Goal: Use online tool/utility: Use online tool/utility

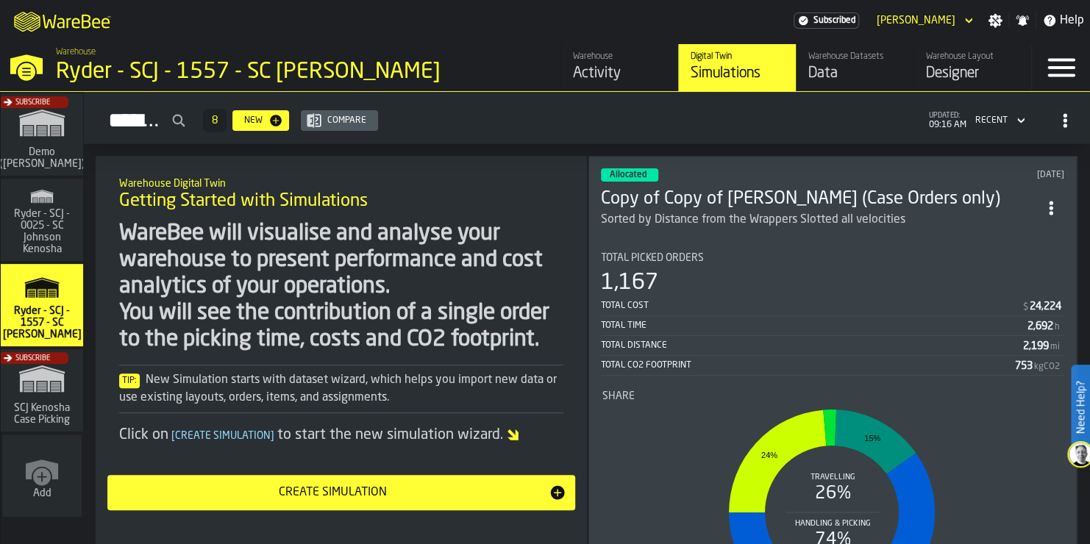
click at [825, 244] on section "Total Picked Orders 1,167 Total Cost $ 24,224 Total Time 2,692 h Total Distance…" at bounding box center [832, 439] width 463 height 397
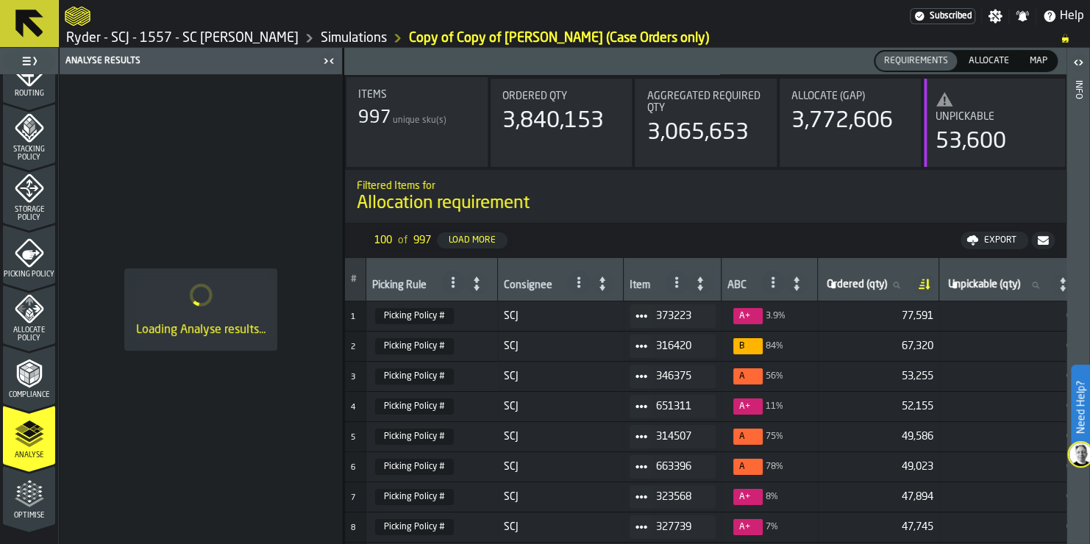
scroll to position [528, 0]
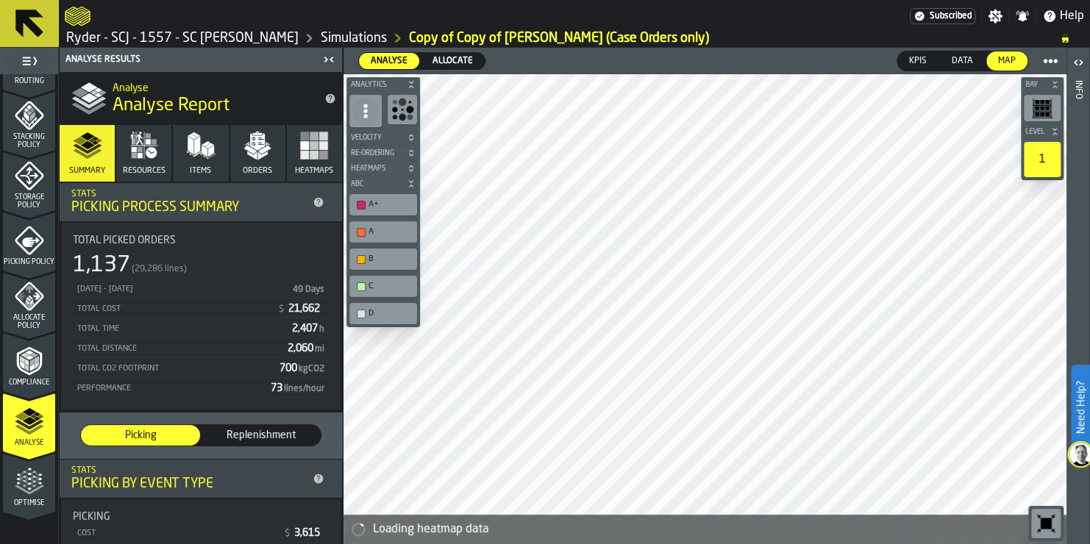
click at [13, 508] on icon "menu Optimise" at bounding box center [29, 513] width 52 height 14
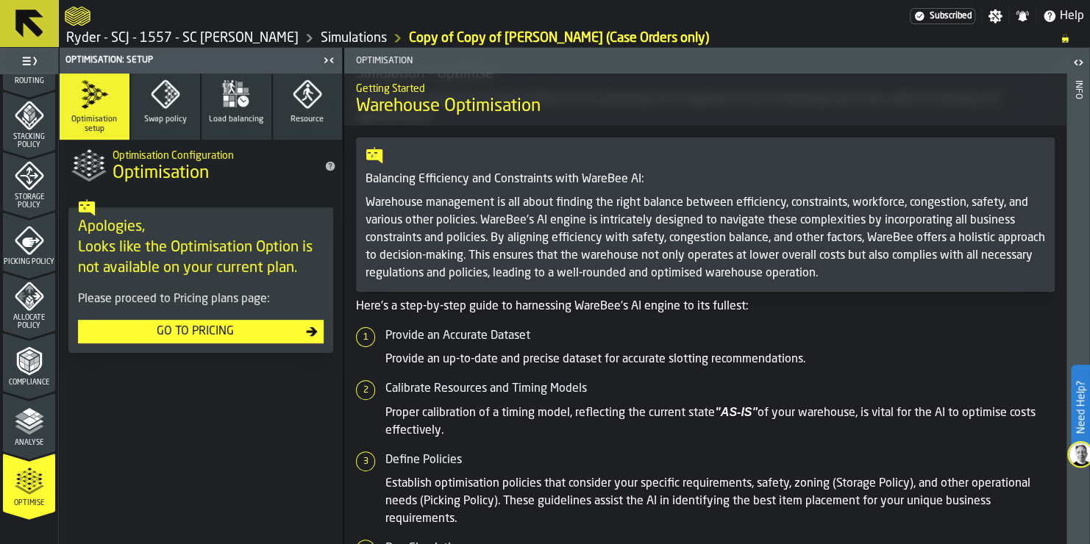
scroll to position [0, 0]
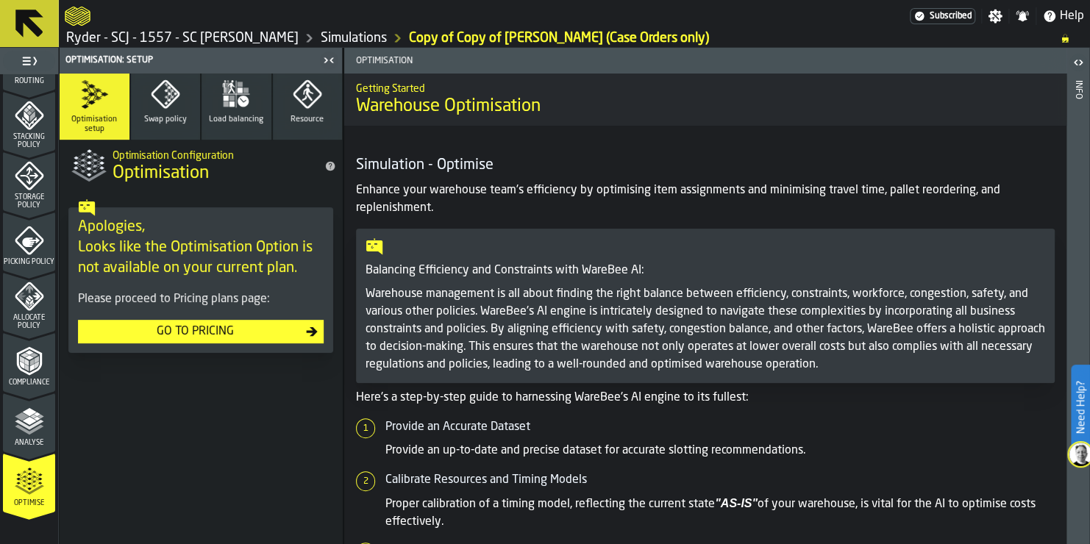
click at [180, 117] on span "Swap policy" at bounding box center [165, 120] width 43 height 10
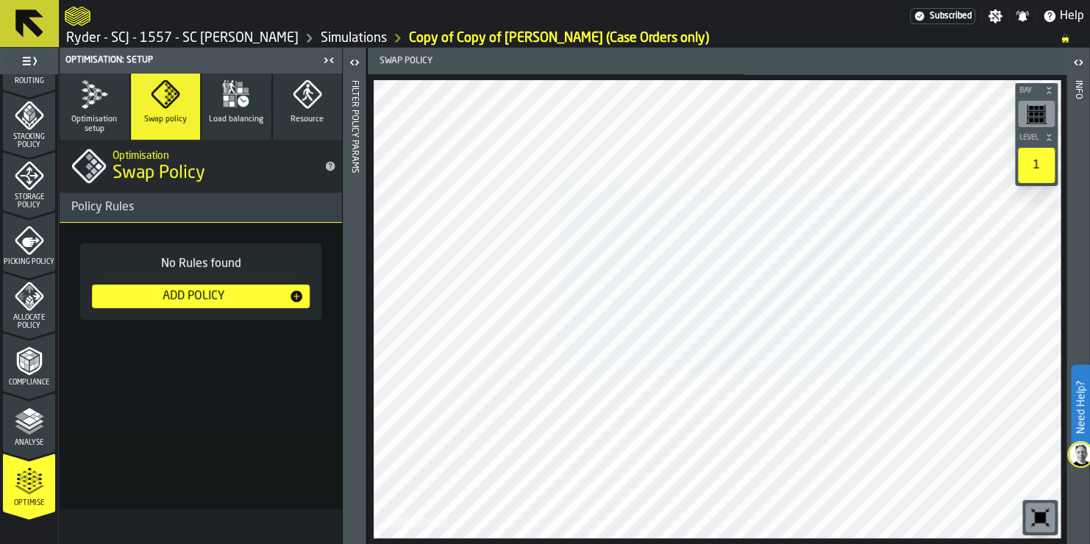
click at [236, 112] on button "Load balancing" at bounding box center [237, 107] width 70 height 66
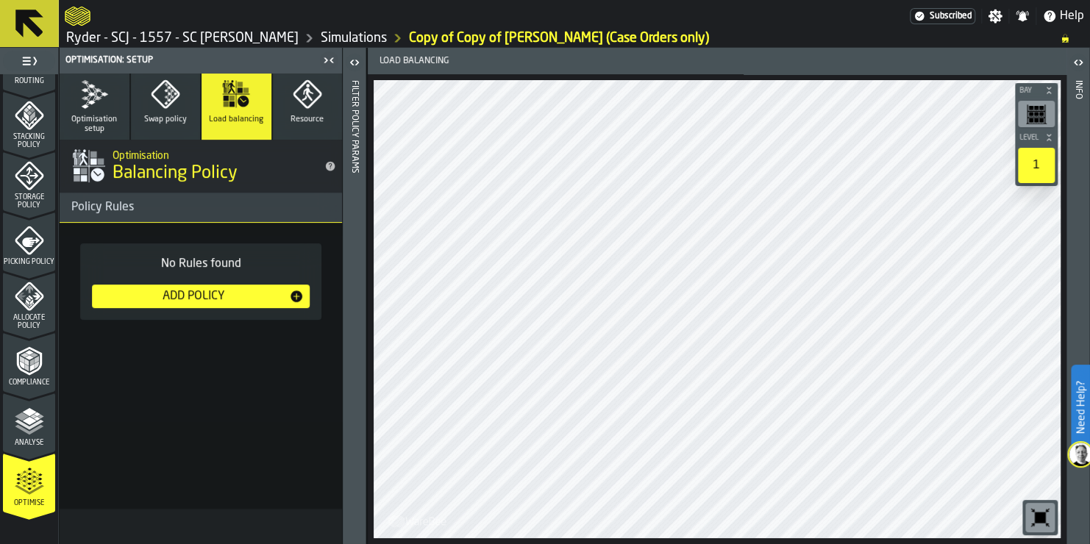
click at [281, 106] on button "Resource" at bounding box center [308, 107] width 70 height 66
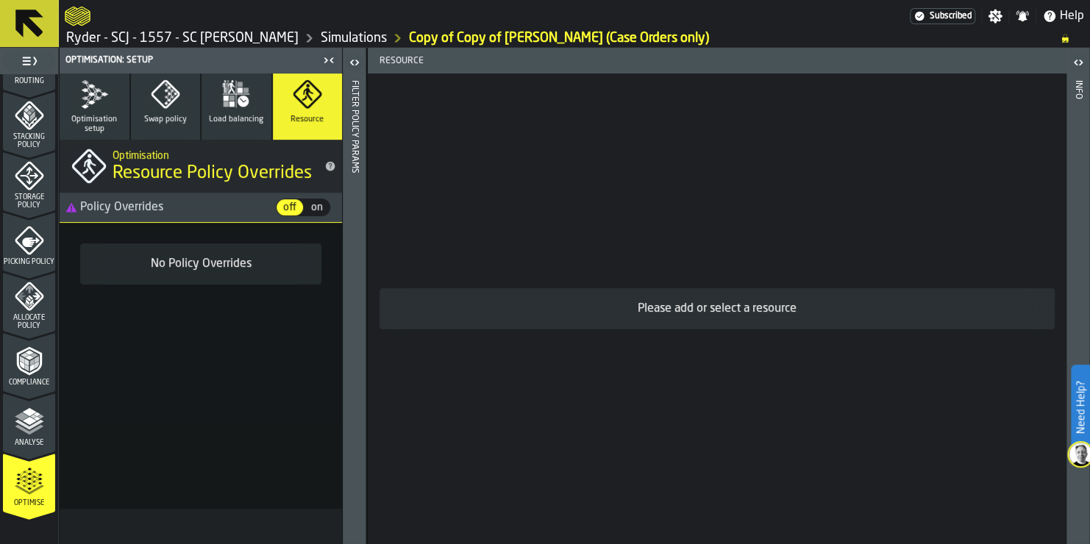
click at [230, 116] on span "Load balancing" at bounding box center [236, 120] width 54 height 10
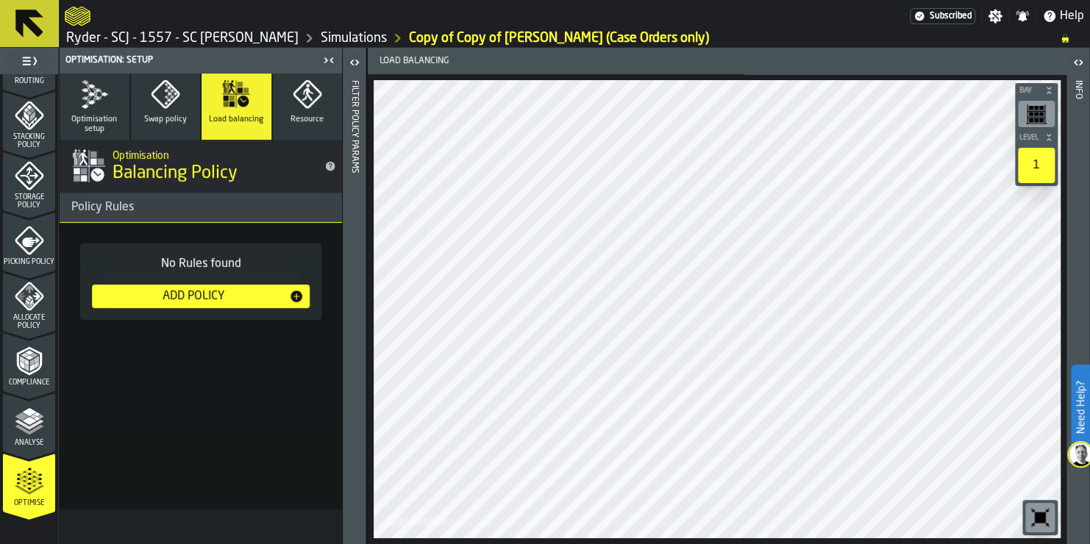
click at [192, 115] on button "Swap policy" at bounding box center [166, 107] width 70 height 66
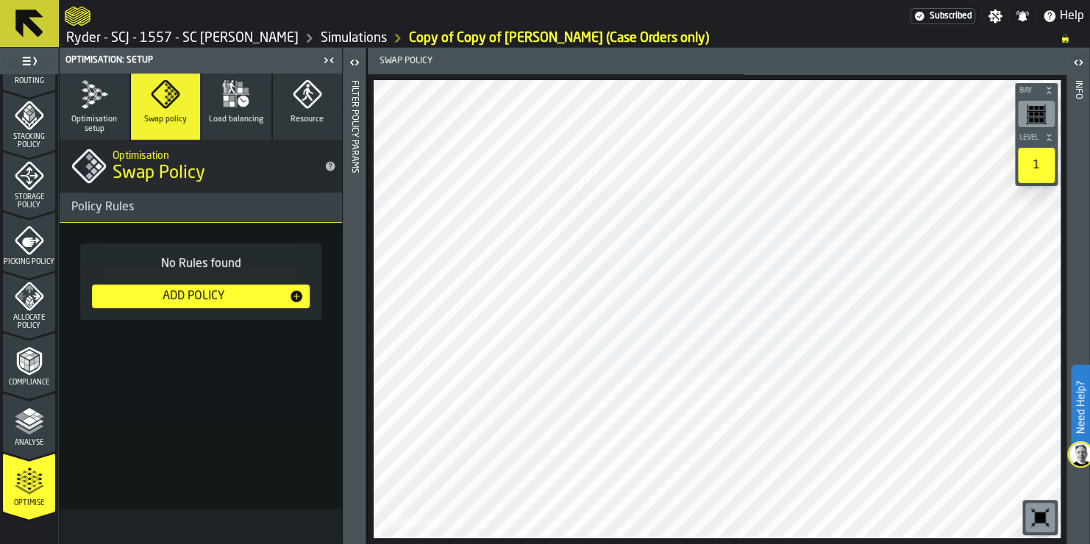
click at [101, 115] on span "Optimisation setup" at bounding box center [94, 124] width 58 height 19
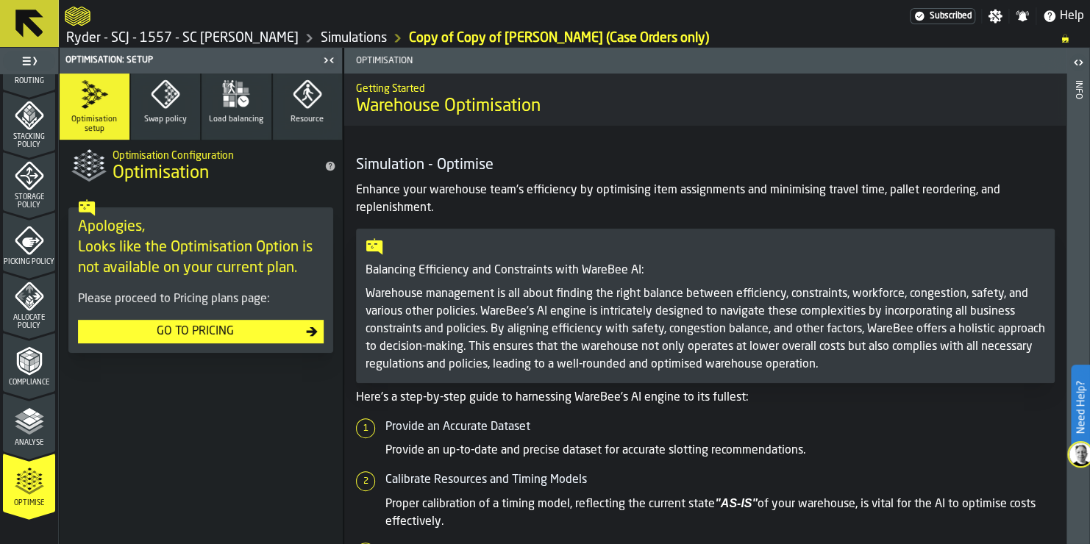
click at [39, 427] on icon "menu Analyse" at bounding box center [29, 421] width 29 height 29
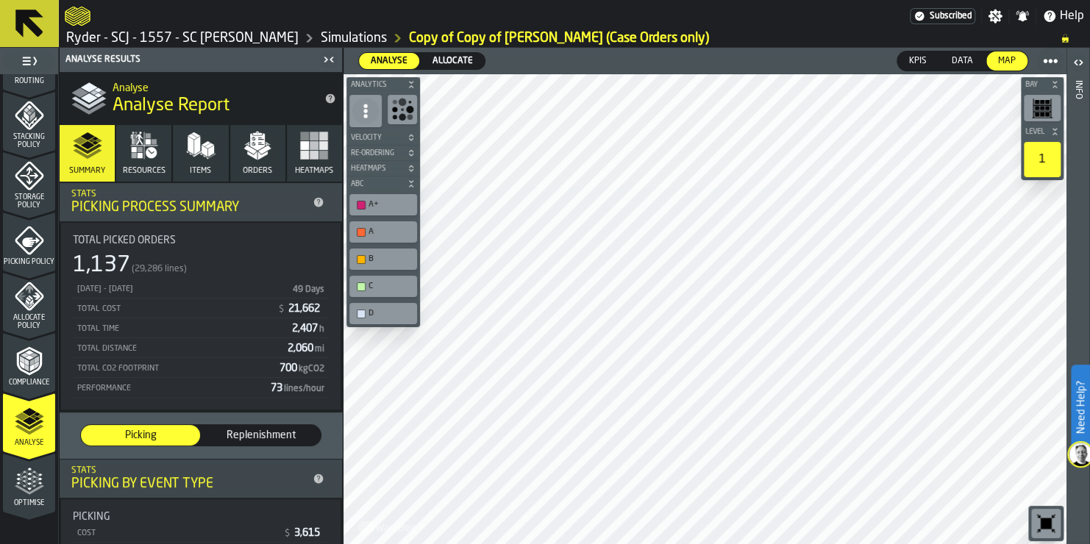
click at [310, 151] on rect "button" at bounding box center [314, 155] width 9 height 9
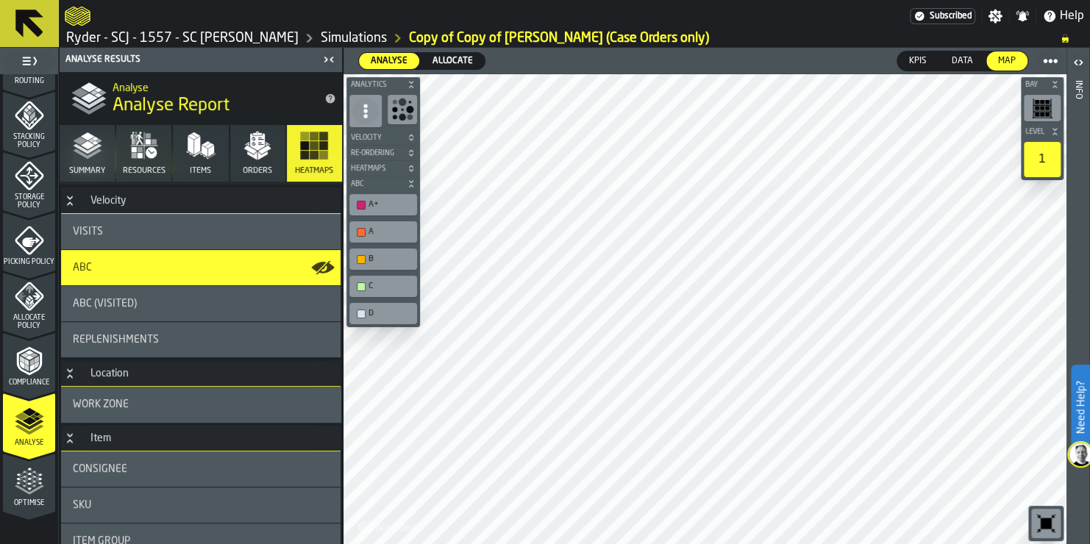
scroll to position [74, 0]
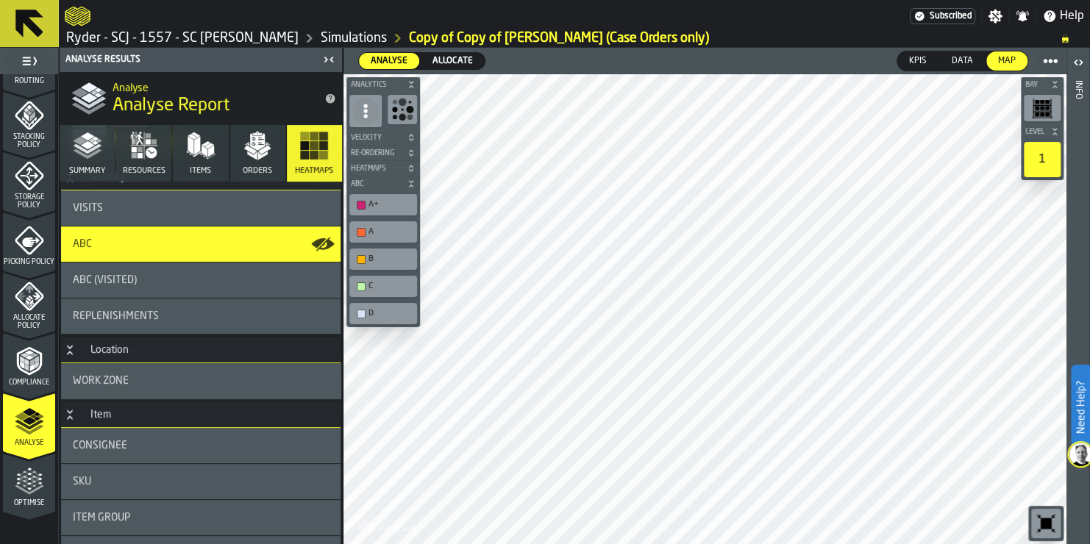
click at [248, 157] on icon "button" at bounding box center [257, 145] width 29 height 29
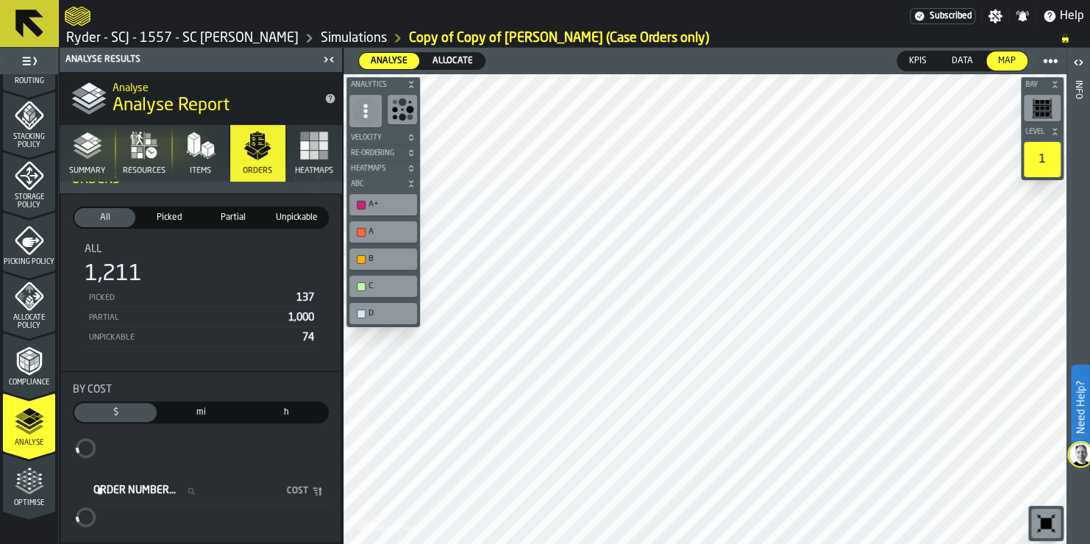
click at [208, 151] on polygon "button" at bounding box center [211, 152] width 6 height 12
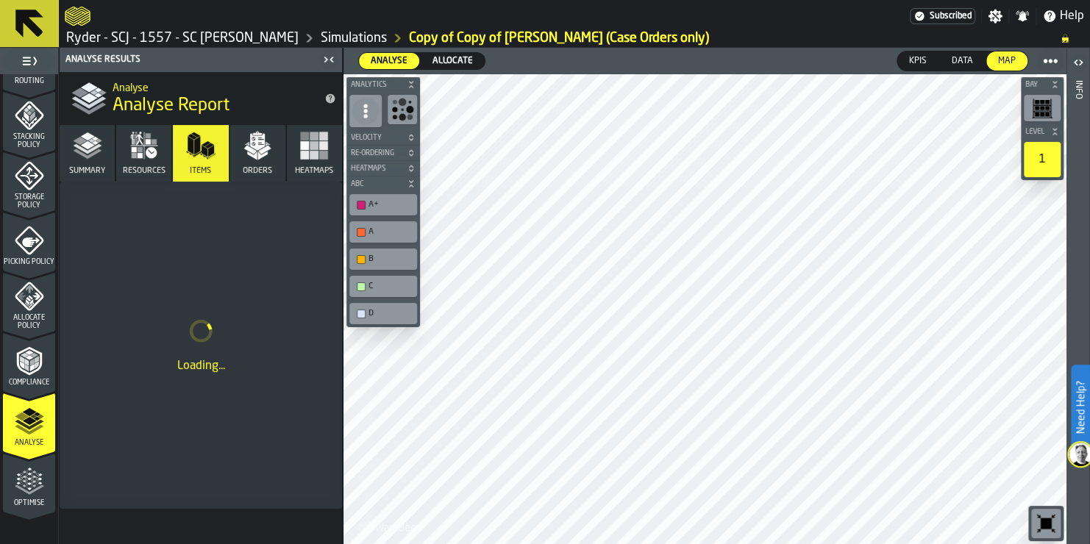
scroll to position [0, 0]
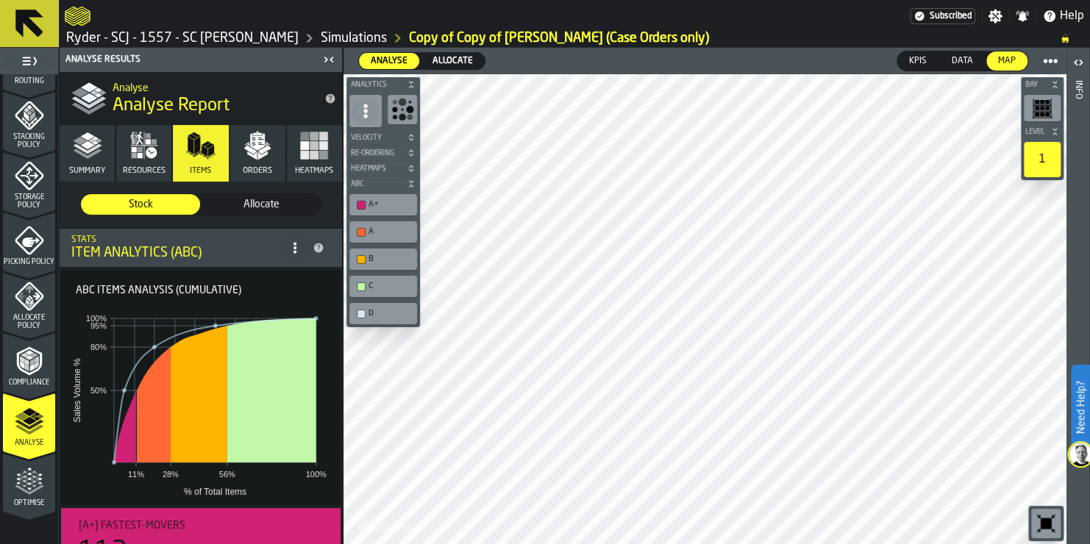
click at [141, 154] on icon "button" at bounding box center [139, 155] width 5 height 5
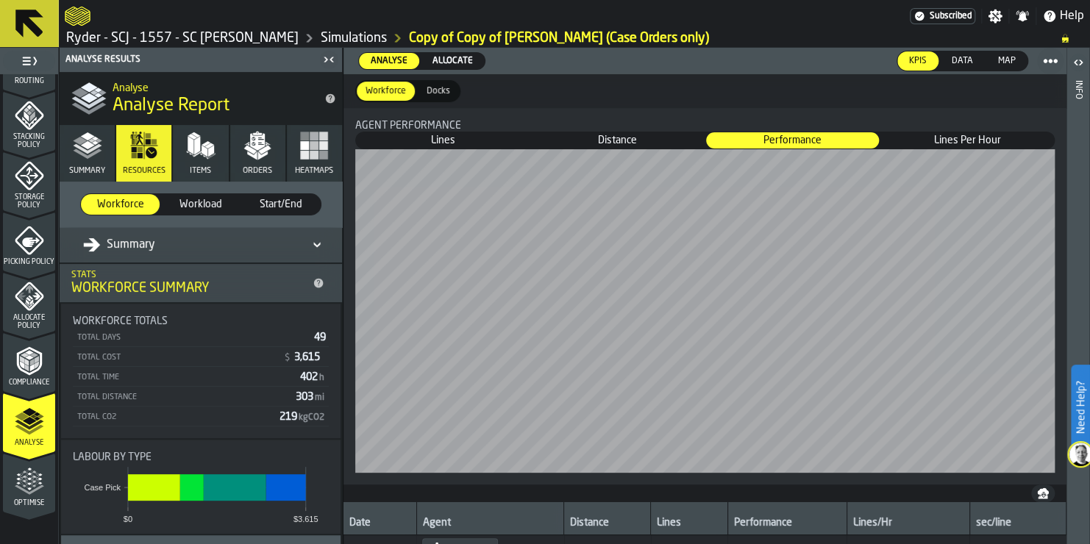
click at [96, 144] on icon "button" at bounding box center [87, 145] width 29 height 29
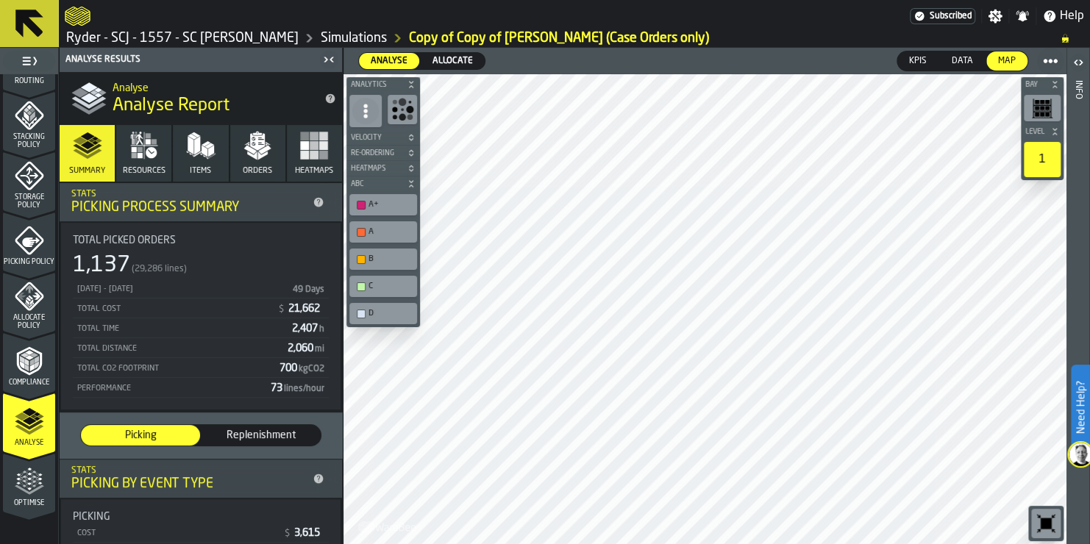
click at [158, 171] on span "Resources" at bounding box center [144, 171] width 43 height 10
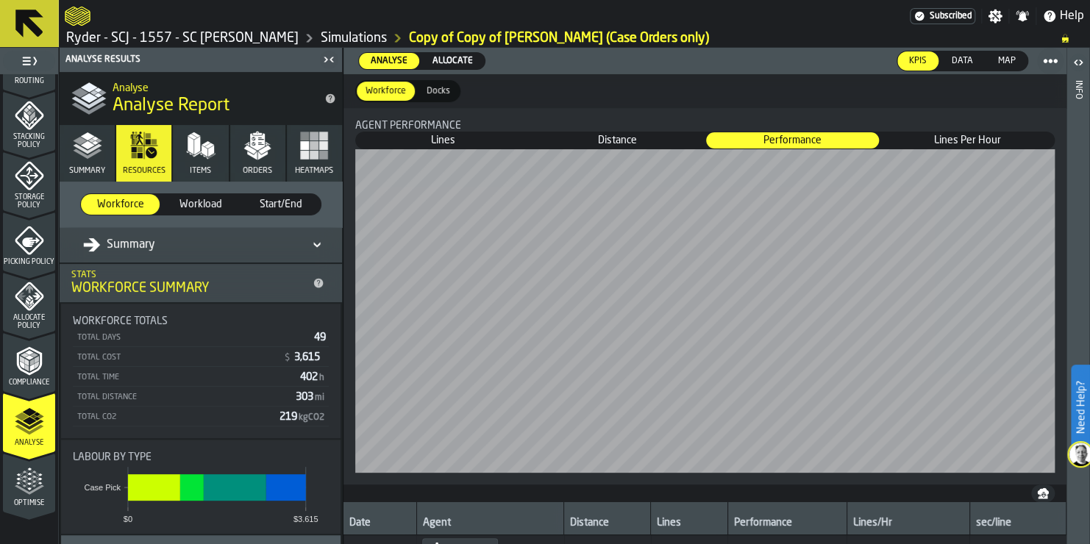
click at [214, 155] on button "Items" at bounding box center [200, 153] width 55 height 57
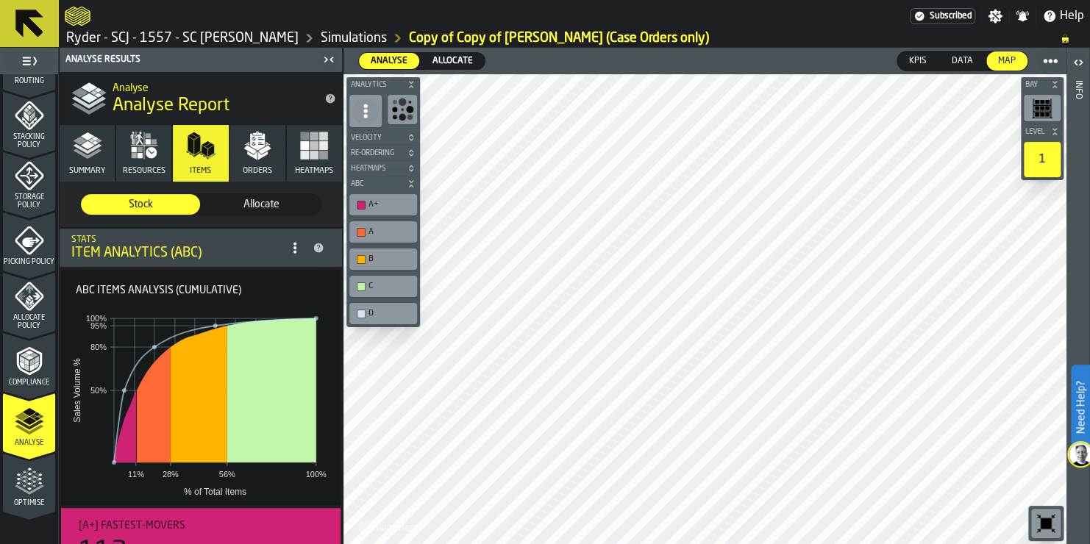
click at [245, 159] on icon "button" at bounding box center [257, 145] width 29 height 29
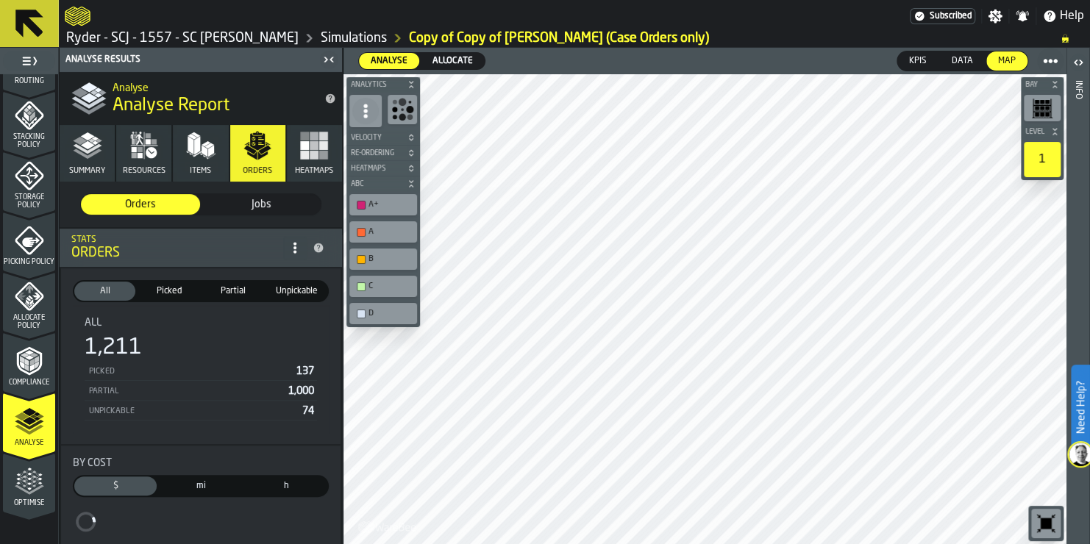
click at [310, 147] on rect "button" at bounding box center [314, 145] width 9 height 9
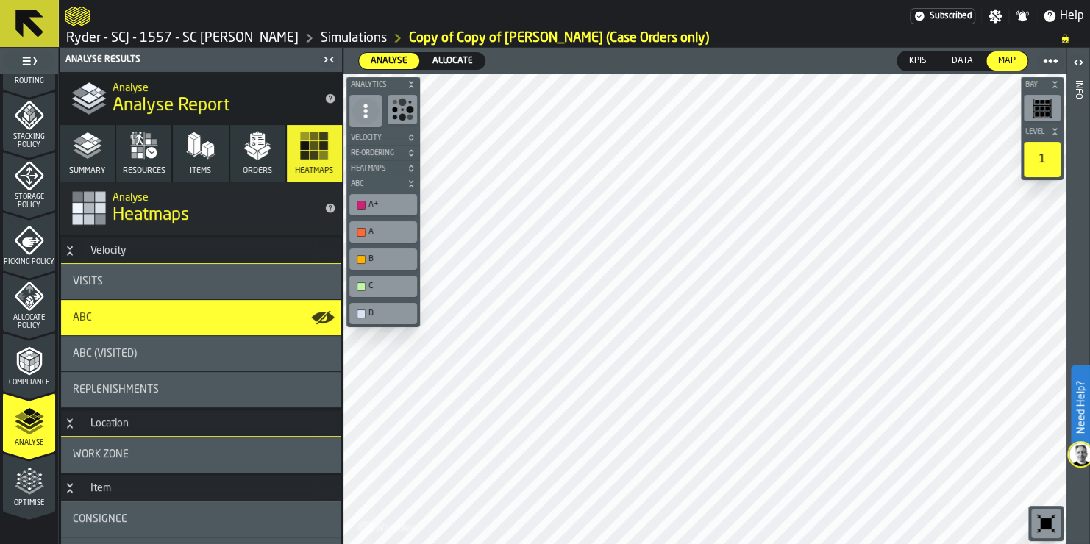
click at [227, 346] on div "ABC (Visited)" at bounding box center [201, 353] width 280 height 35
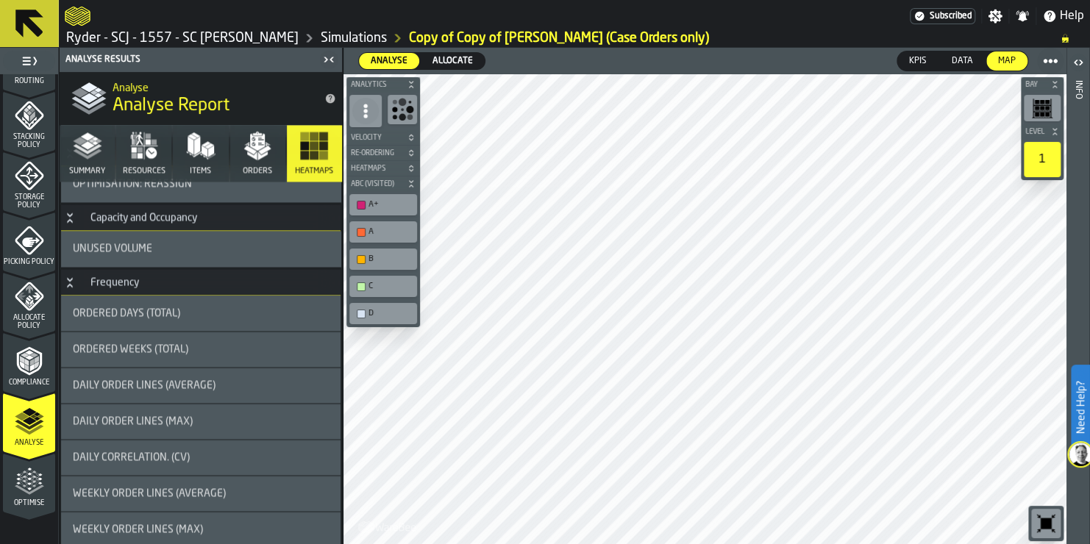
scroll to position [1327, 0]
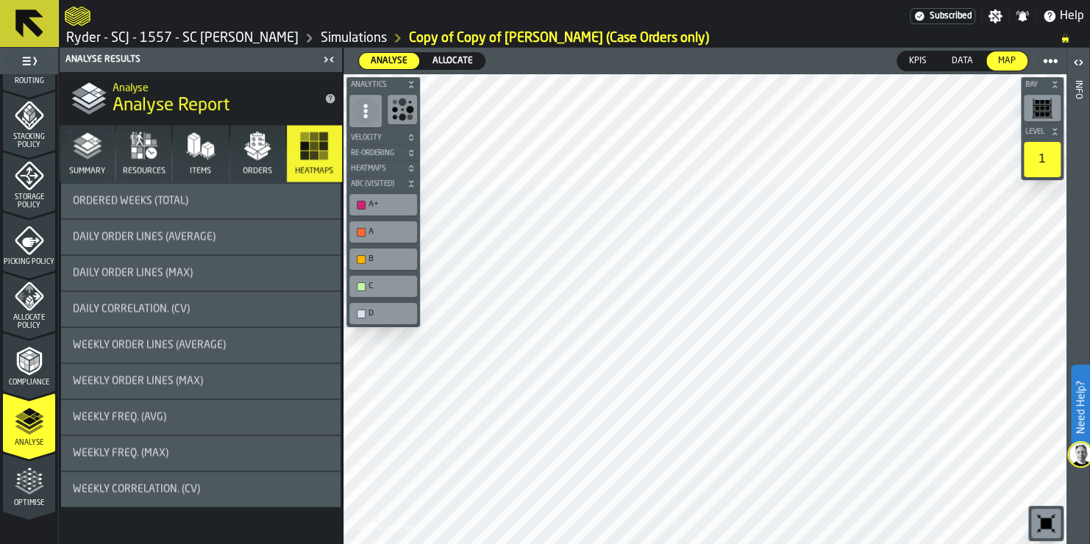
click at [19, 486] on icon "menu Optimise" at bounding box center [29, 481] width 29 height 29
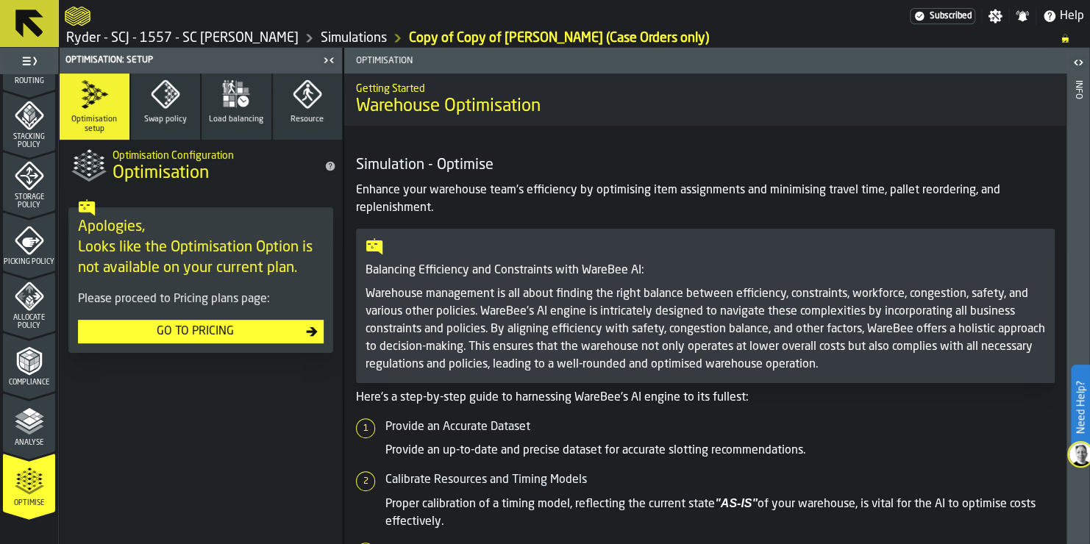
click at [163, 115] on span "Swap policy" at bounding box center [165, 120] width 43 height 10
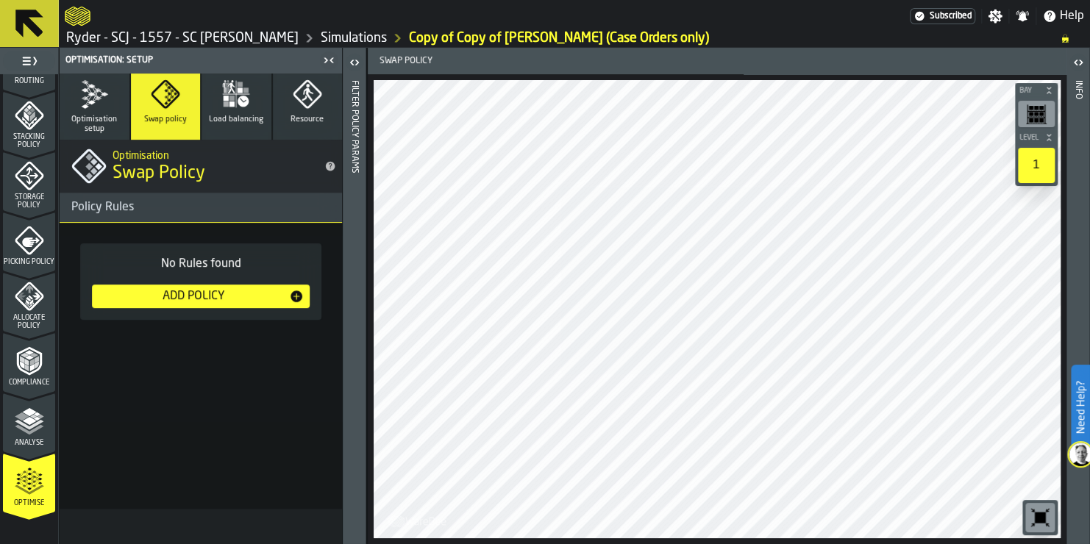
click at [223, 109] on button "Load balancing" at bounding box center [237, 107] width 70 height 66
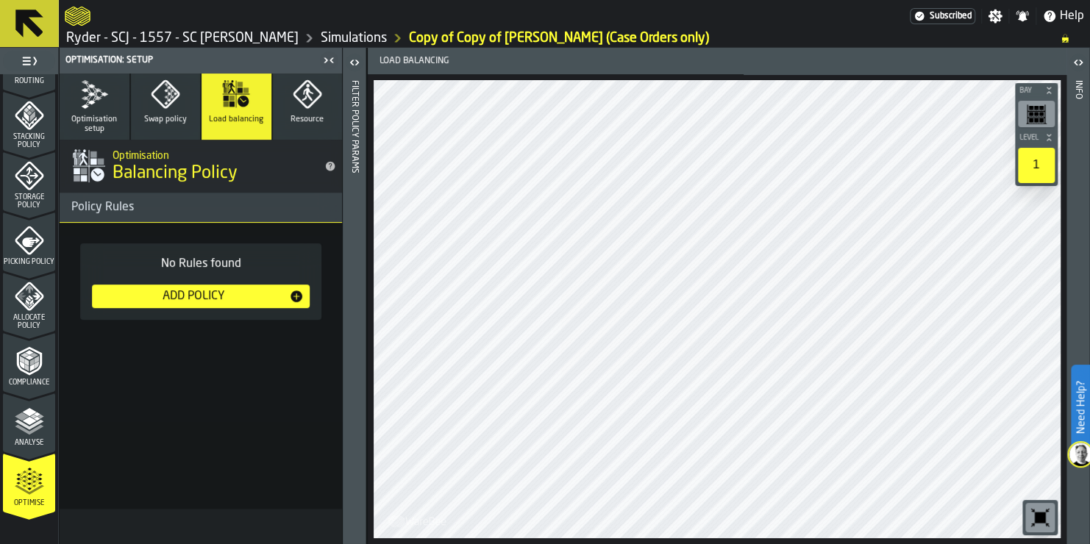
click at [304, 103] on icon "button" at bounding box center [307, 93] width 29 height 29
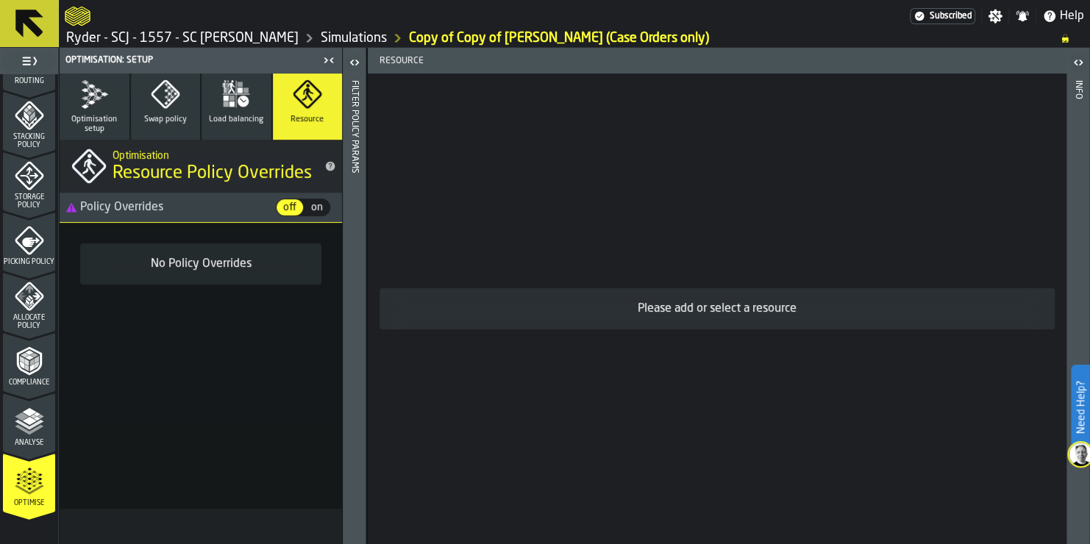
click at [121, 103] on button "Optimisation setup" at bounding box center [95, 107] width 70 height 66
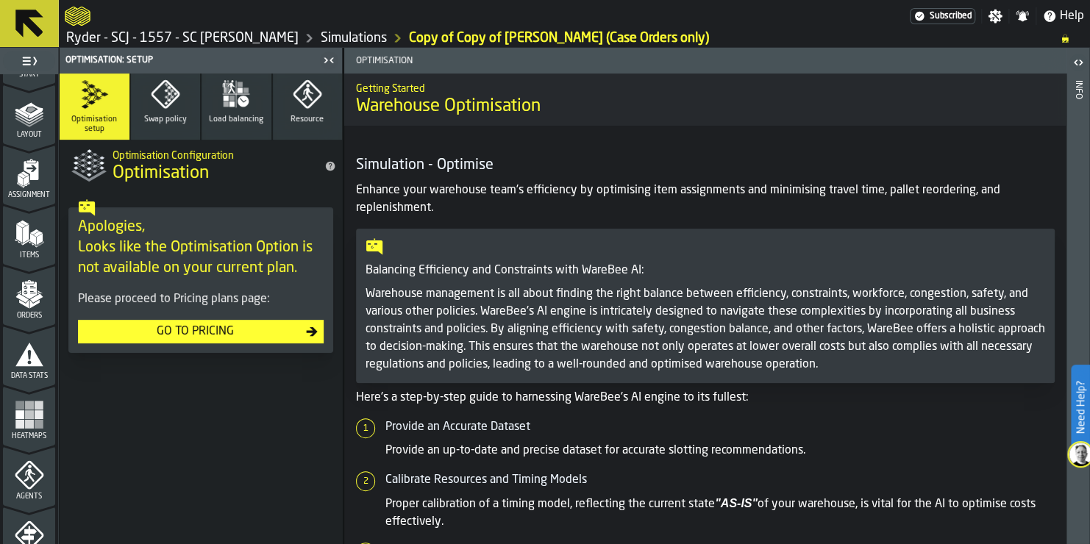
scroll to position [0, 0]
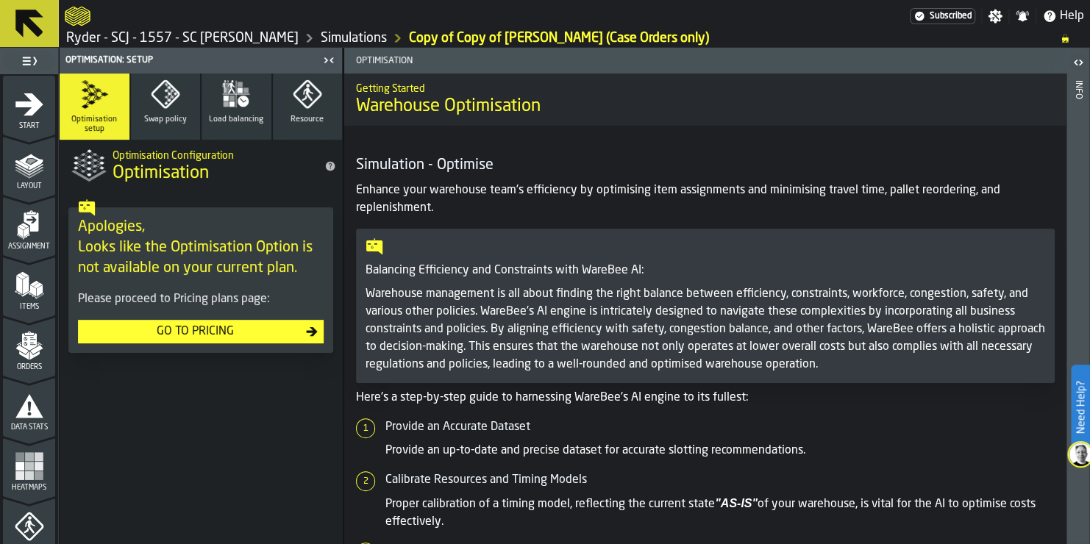
click at [21, 21] on icon at bounding box center [29, 24] width 28 height 28
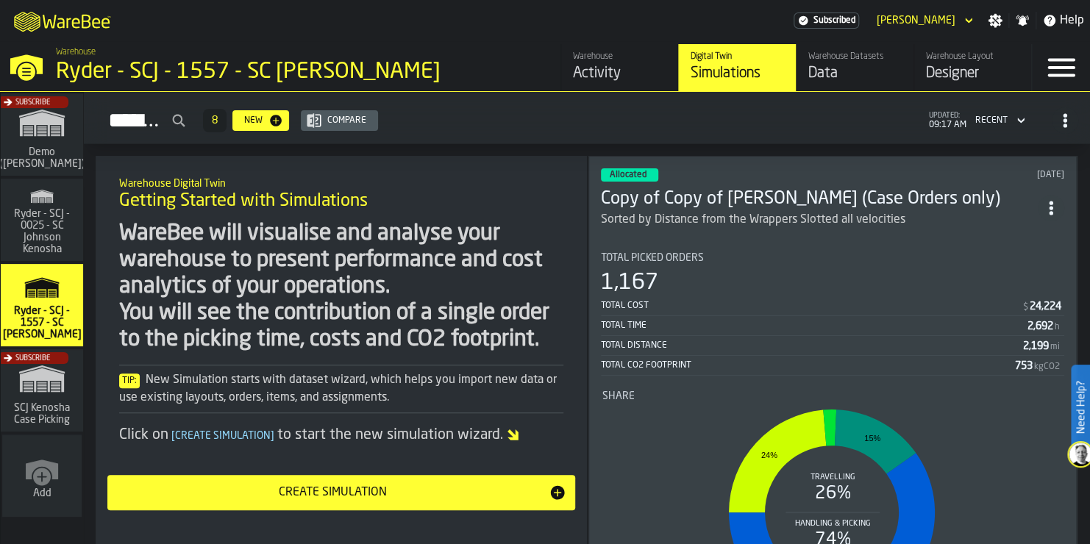
click at [1057, 201] on icon "ItemListCard-DashboardItemContainer" at bounding box center [1051, 208] width 15 height 15
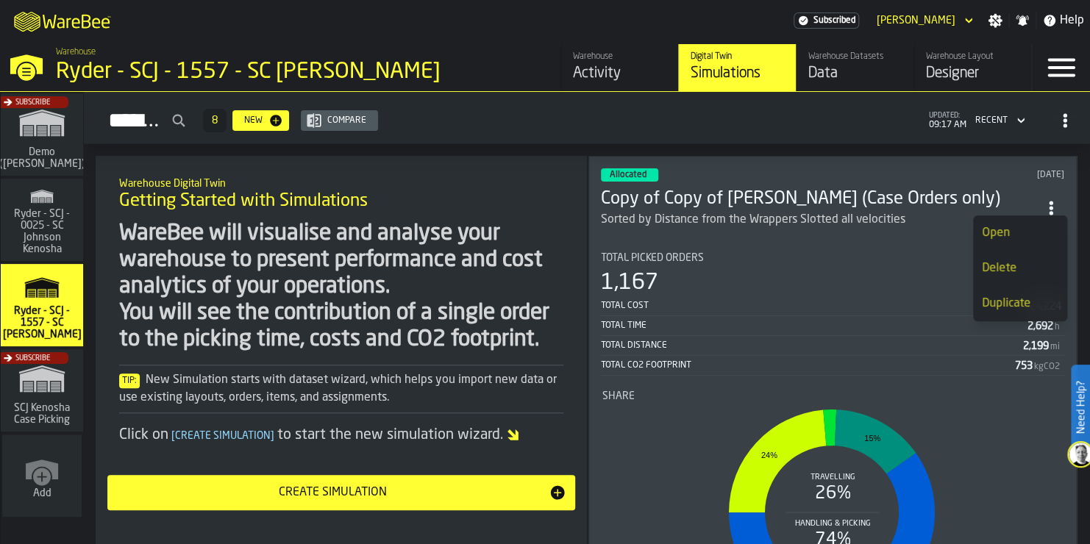
click at [645, 205] on div "Copy of Copy of [PERSON_NAME] test (Case Orders only) Sorted by Distance from t…" at bounding box center [819, 208] width 437 height 41
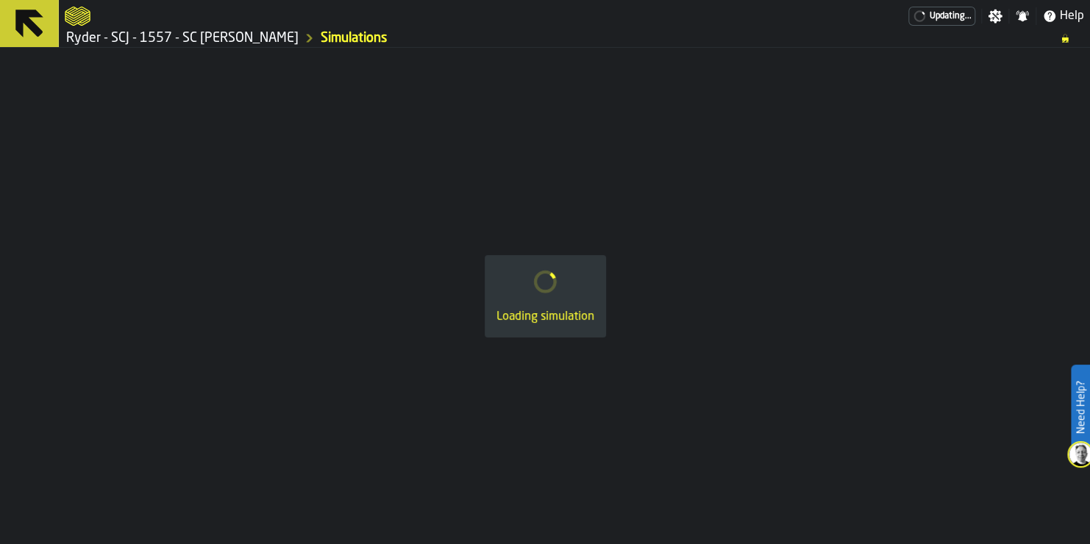
click at [645, 205] on div "Loading simulation" at bounding box center [545, 296] width 1090 height 497
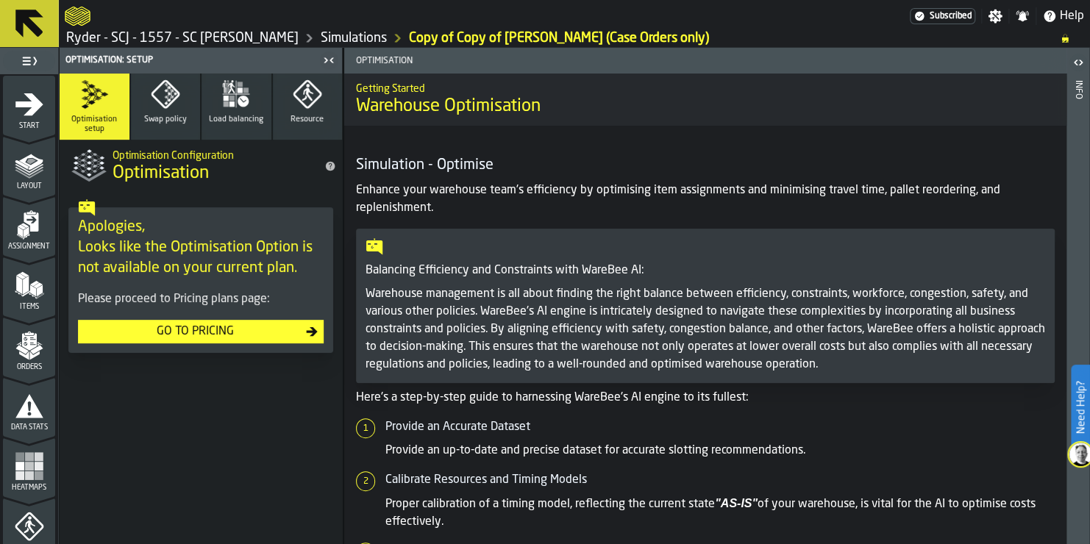
click at [38, 68] on icon "button-toggle-Toggle Full Menu" at bounding box center [30, 61] width 18 height 18
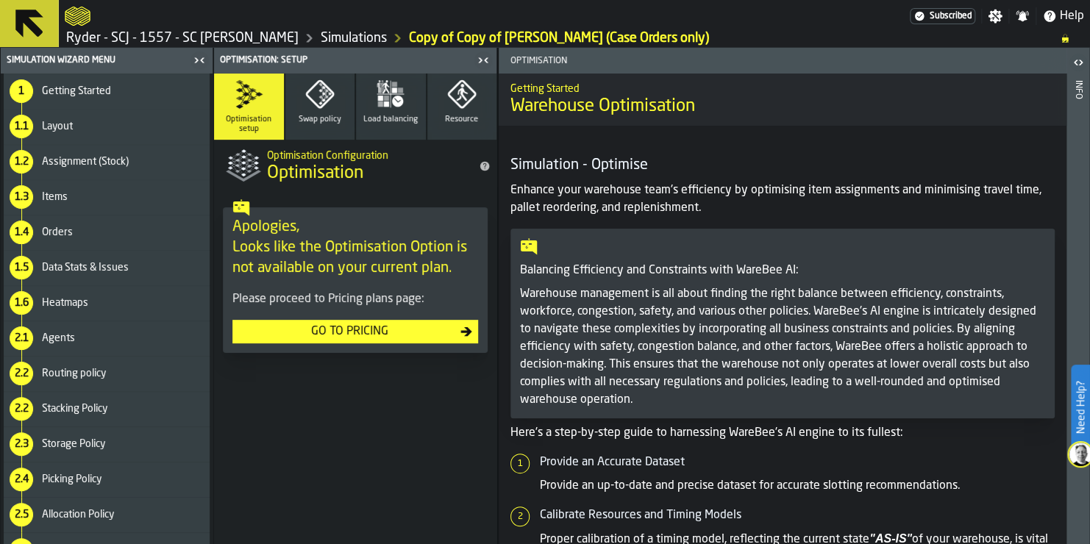
click at [199, 60] on icon "button-toggle-Close me" at bounding box center [200, 60] width 18 height 18
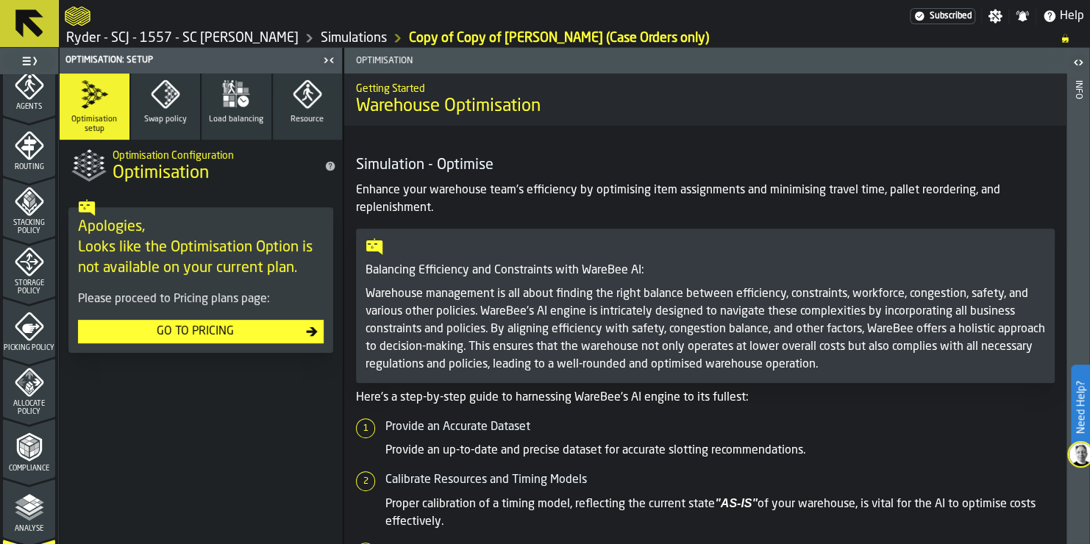
scroll to position [528, 0]
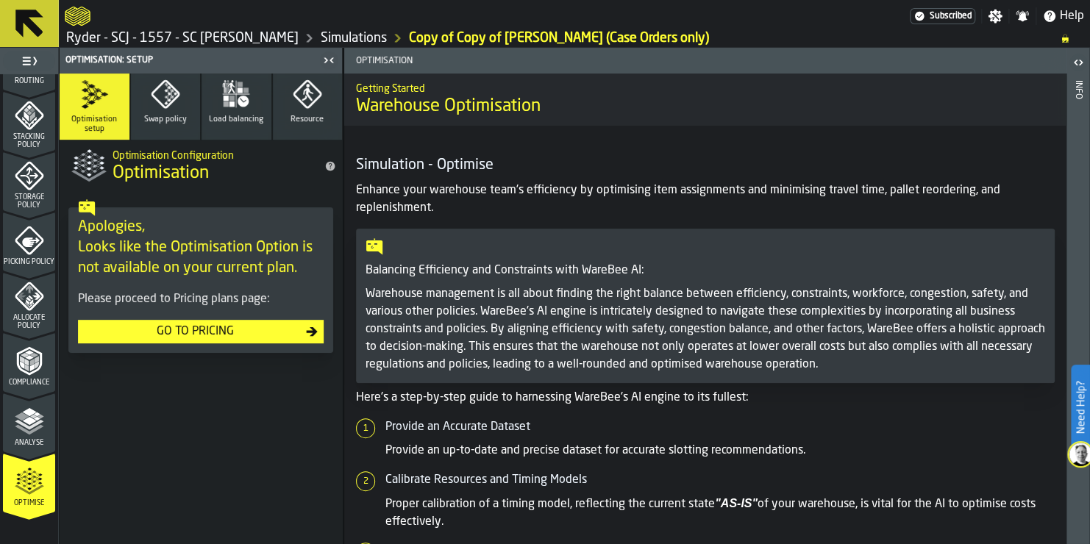
click at [15, 10] on icon at bounding box center [29, 24] width 28 height 28
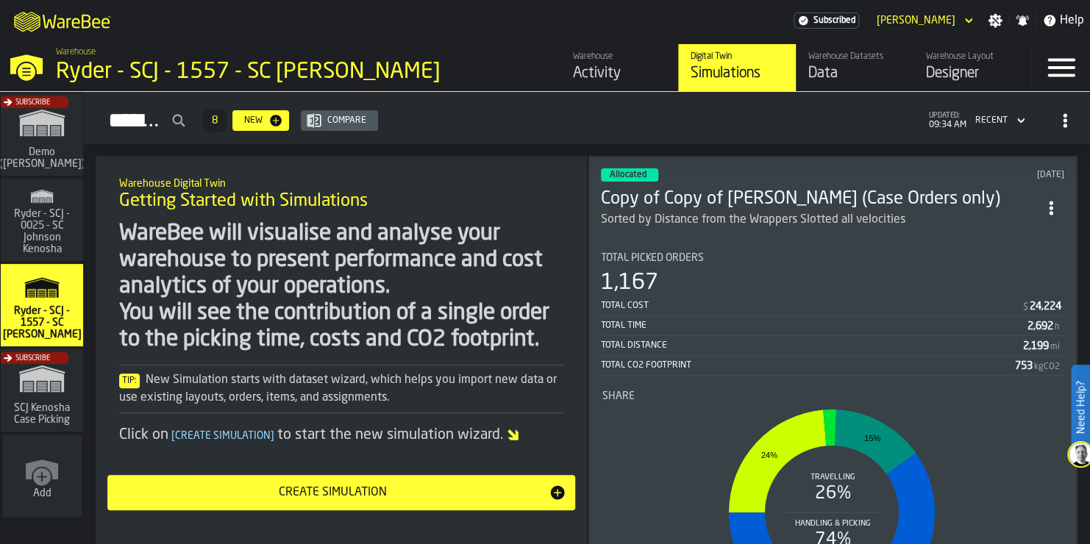
click at [604, 71] on div "Activity" at bounding box center [619, 73] width 93 height 21
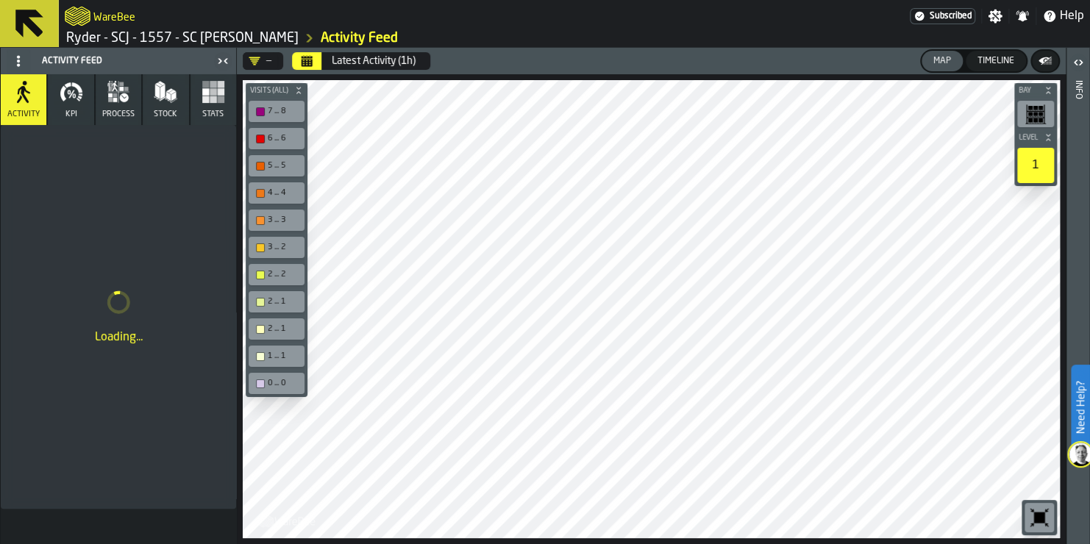
click at [266, 38] on link "Ryder - SCJ - 1557 - SC [PERSON_NAME]" at bounding box center [182, 38] width 232 height 16
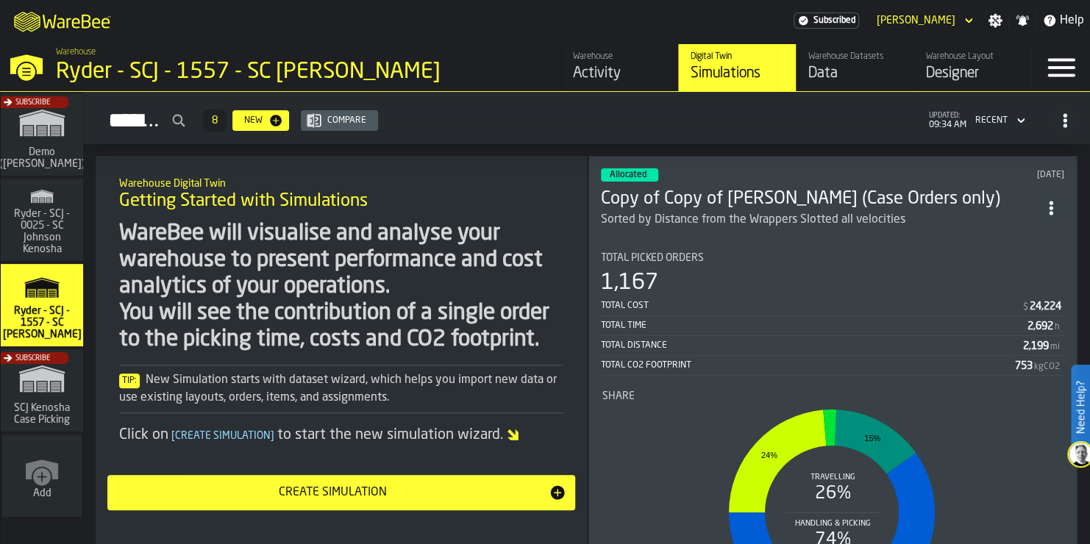
click at [1052, 206] on circle "ItemListCard-DashboardItemContainer" at bounding box center [1051, 208] width 4 height 4
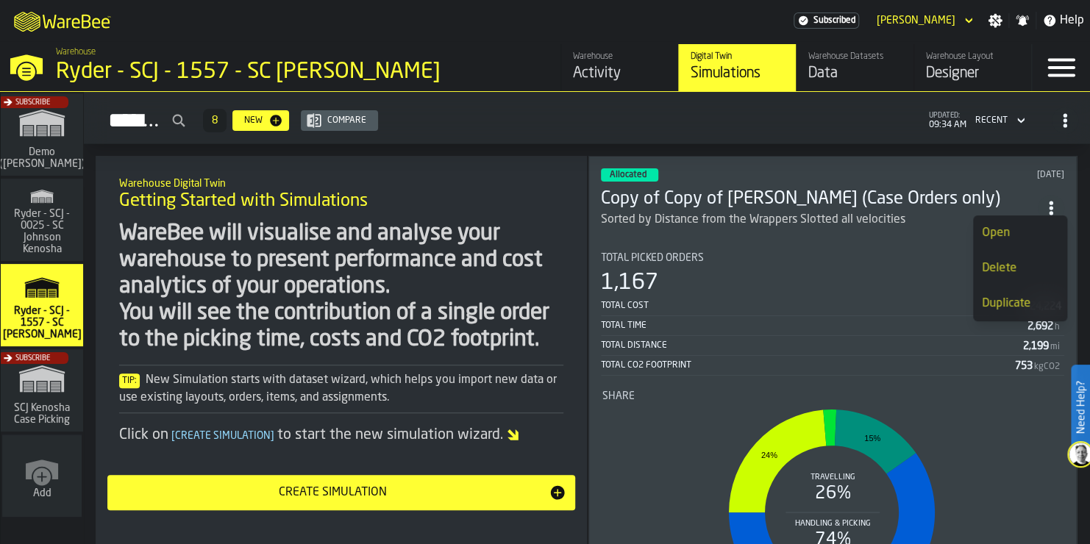
click at [856, 74] on div "Data" at bounding box center [855, 73] width 93 height 21
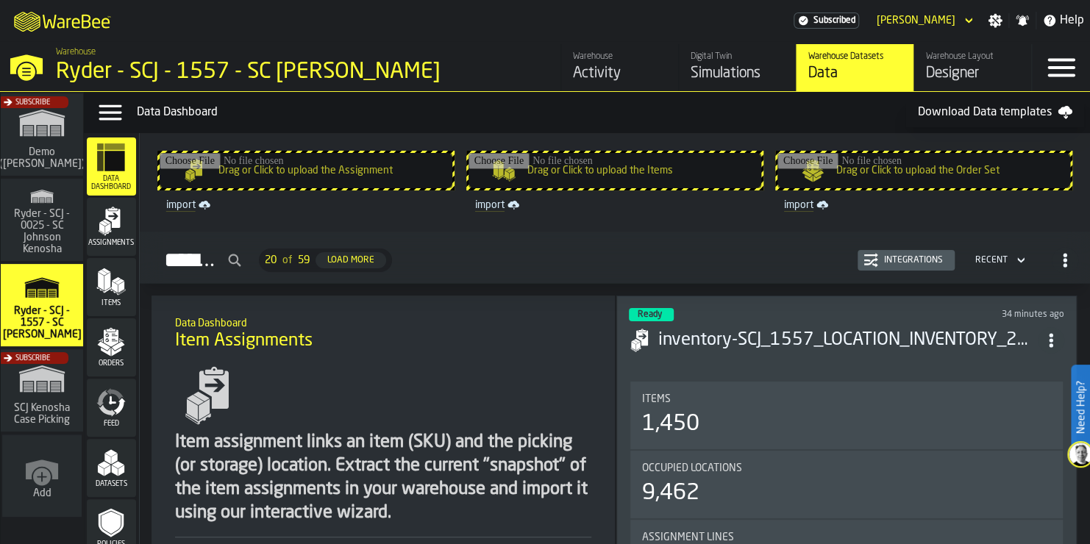
click at [728, 80] on div "Simulations" at bounding box center [737, 73] width 93 height 21
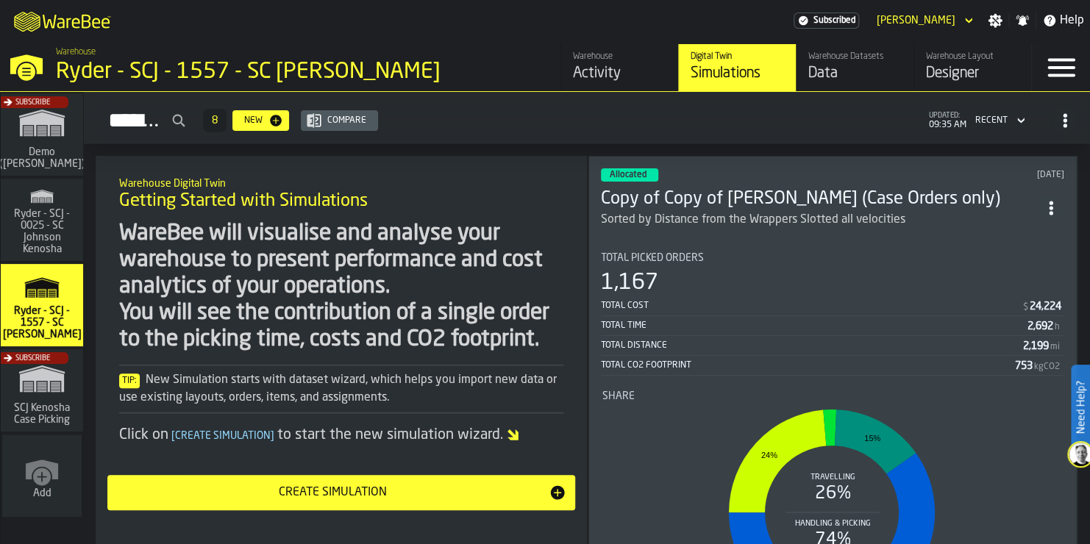
click at [995, 211] on div "Sorted by Distance from the Wrappers Slotted all velocities" at bounding box center [819, 220] width 437 height 18
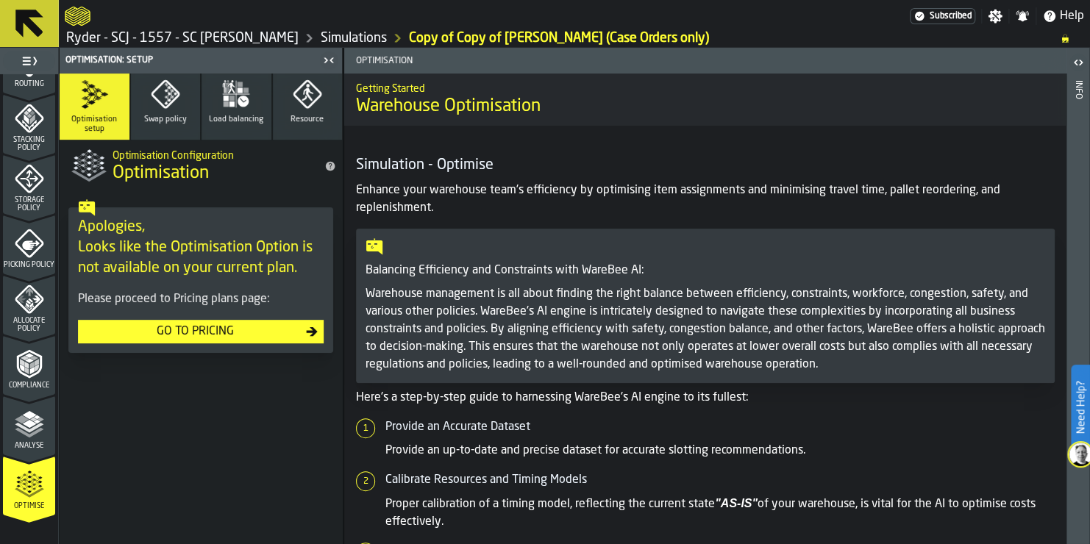
scroll to position [528, 0]
click at [951, 15] on span "Subscribed" at bounding box center [951, 16] width 42 height 10
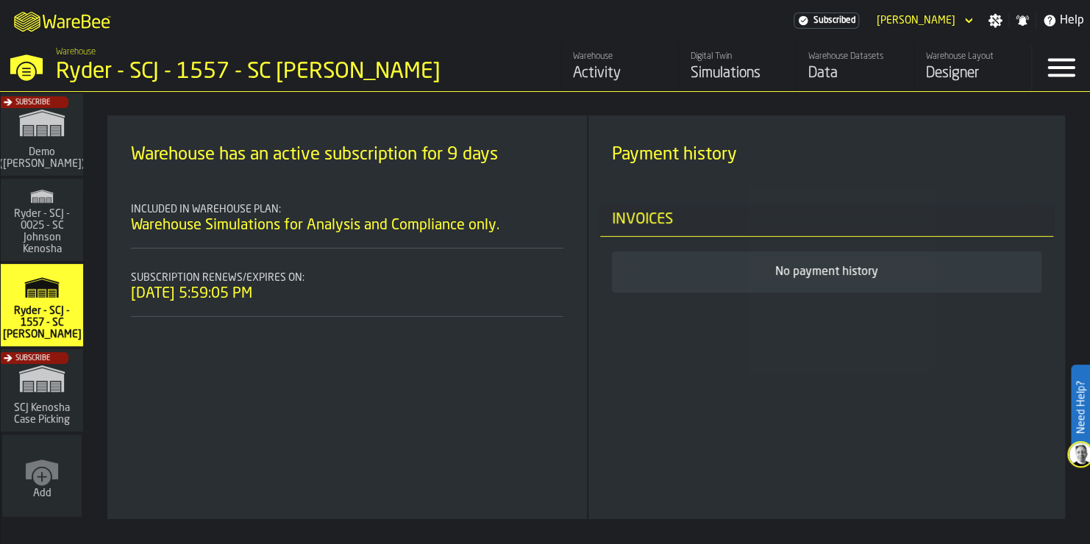
click at [970, 26] on icon "header" at bounding box center [969, 21] width 15 height 18
click at [953, 18] on div "[PERSON_NAME]" at bounding box center [916, 21] width 79 height 12
click at [61, 305] on span "Ryder - SCJ - 1557 - SC [PERSON_NAME]" at bounding box center [42, 322] width 85 height 35
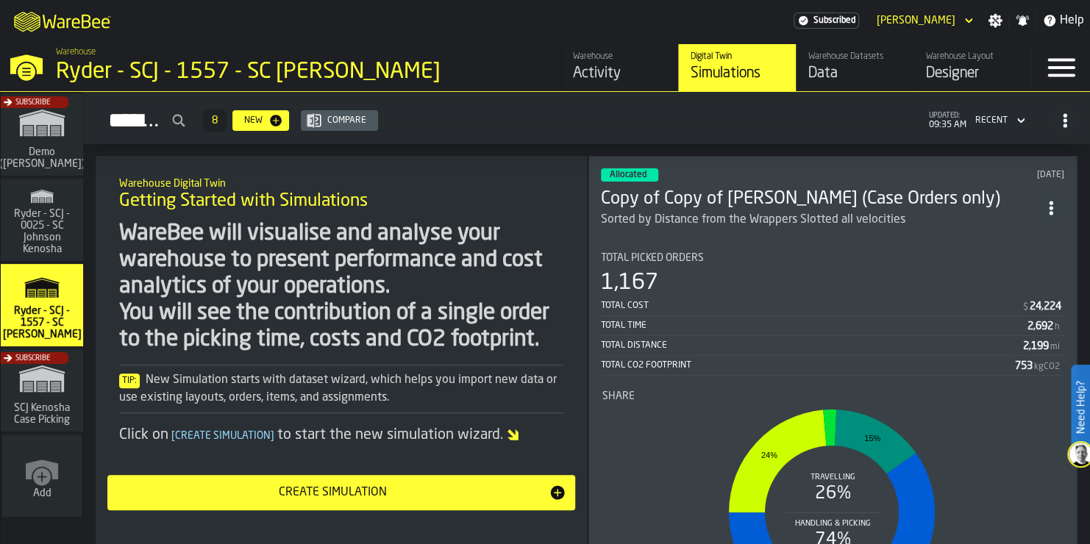
click at [1054, 195] on span "ItemListCard-DashboardItemContainer" at bounding box center [1051, 208] width 26 height 26
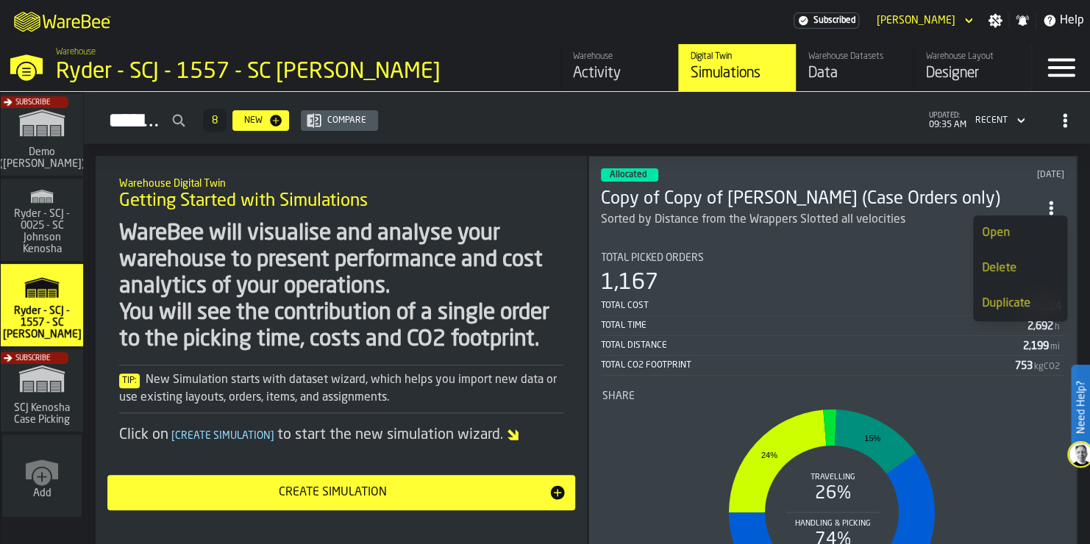
click at [1015, 308] on div "Duplicate" at bounding box center [1020, 304] width 77 height 18
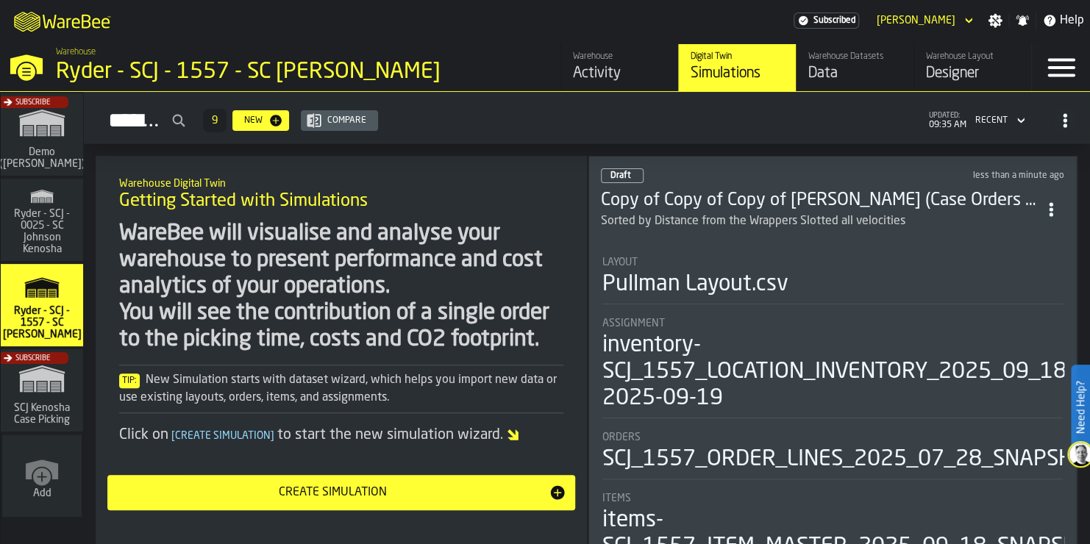
click at [1045, 196] on span "ItemListCard-DashboardItemContainer" at bounding box center [1051, 209] width 26 height 26
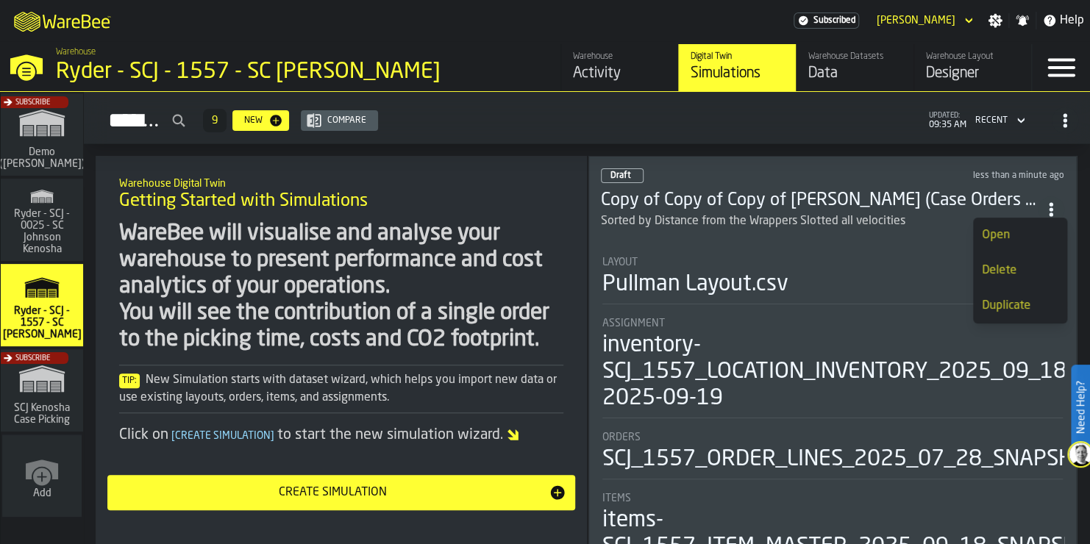
click at [888, 206] on h3 "Copy of Copy of Copy of [PERSON_NAME] (Case Orders only)" at bounding box center [819, 201] width 437 height 24
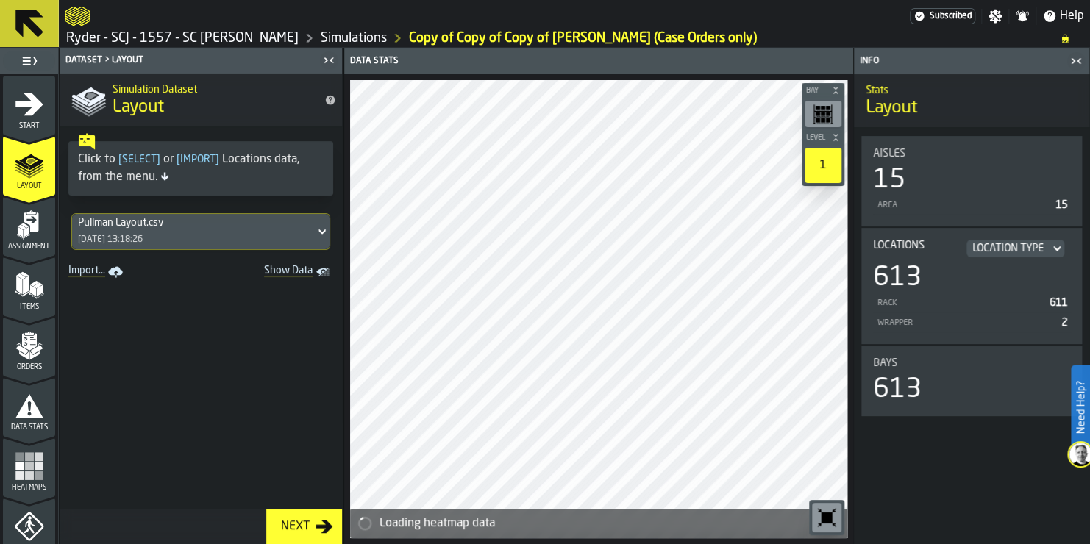
click at [263, 219] on div "Pullman Layout.csv" at bounding box center [193, 223] width 231 height 12
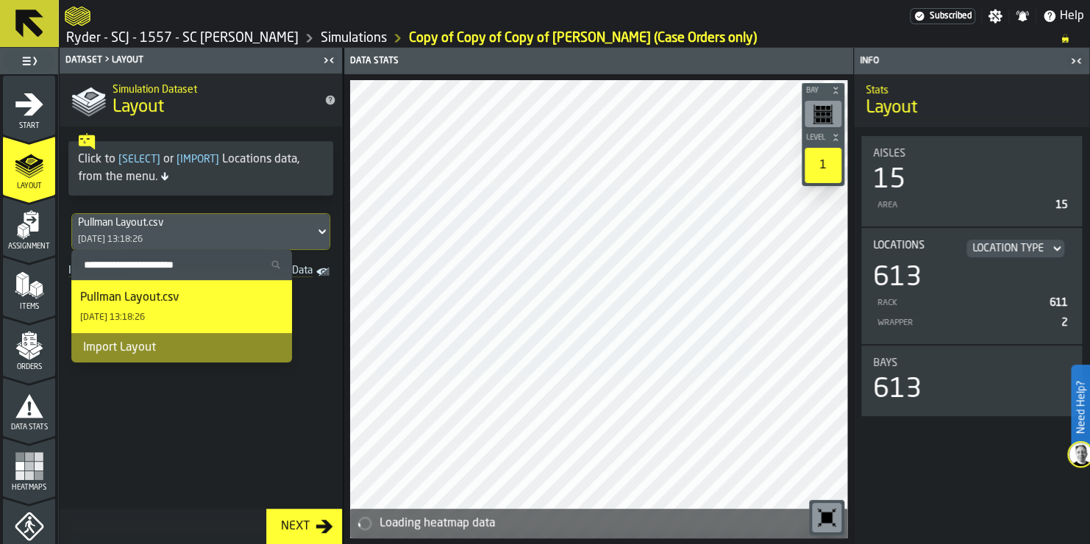
click at [263, 219] on div "Pullman Layout.csv" at bounding box center [193, 223] width 231 height 12
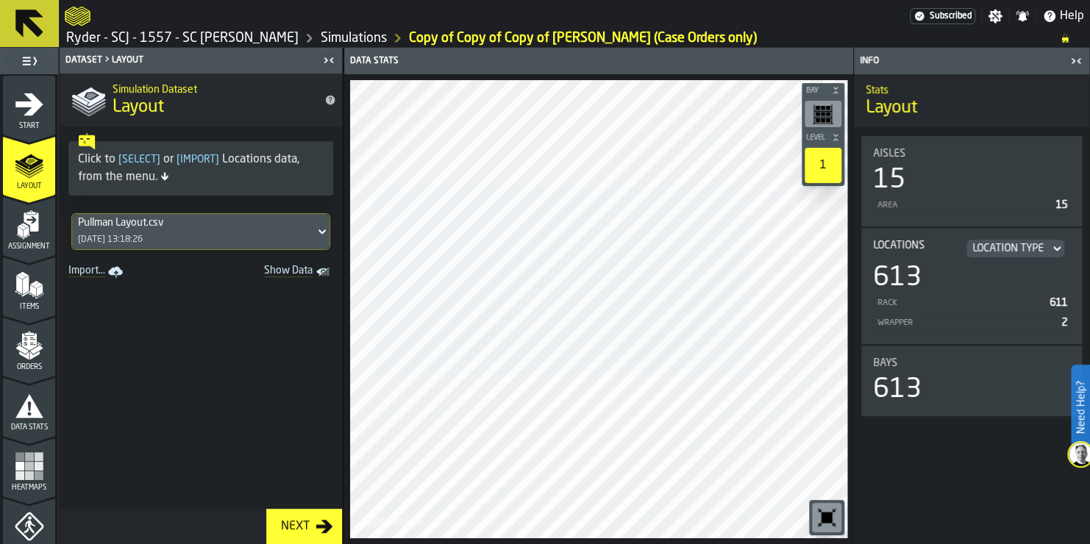
click at [42, 230] on div "Assignment" at bounding box center [29, 230] width 52 height 40
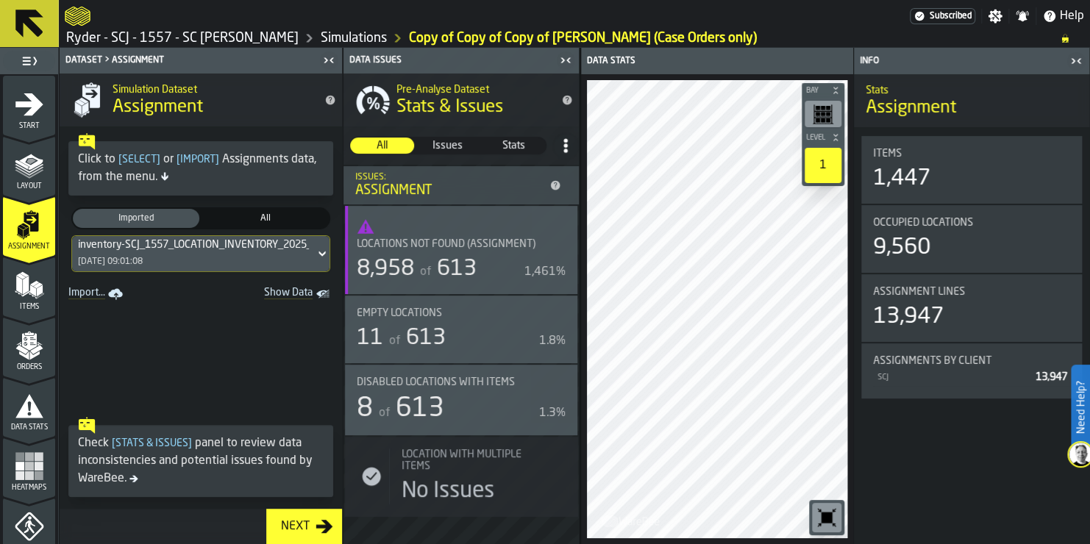
click at [264, 244] on div "inventory-SCJ_1557_LOCATION_INVENTORY_2025_09_18_SNAPSHOT_20250919094914.csv-20…" at bounding box center [318, 245] width 481 height 12
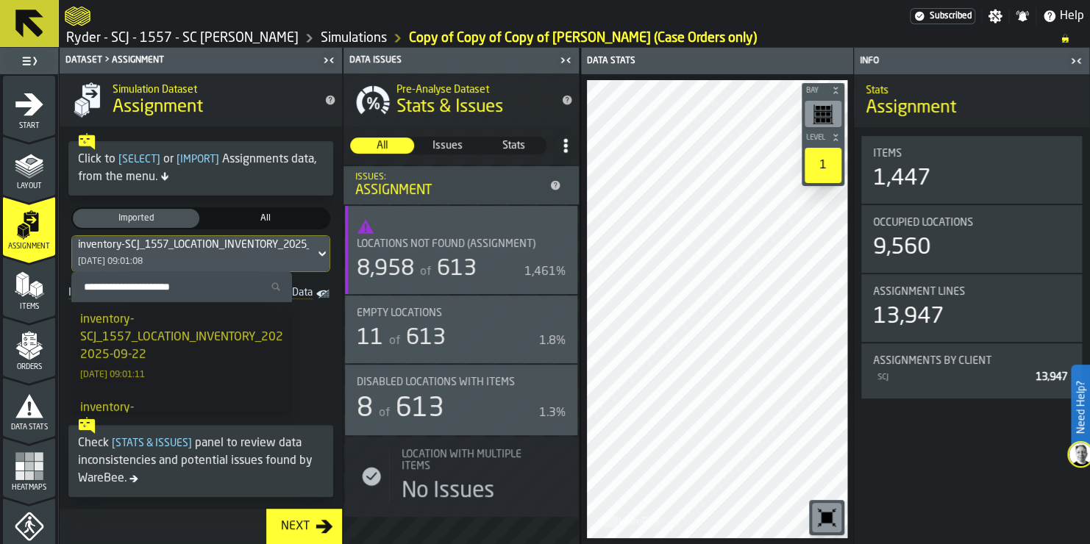
click at [207, 319] on div "inventory-SCJ_1557_LOCATION_INVENTORY_2025_09_21_SNAPSHOT_20250922094605.csv-20…" at bounding box center [303, 337] width 446 height 53
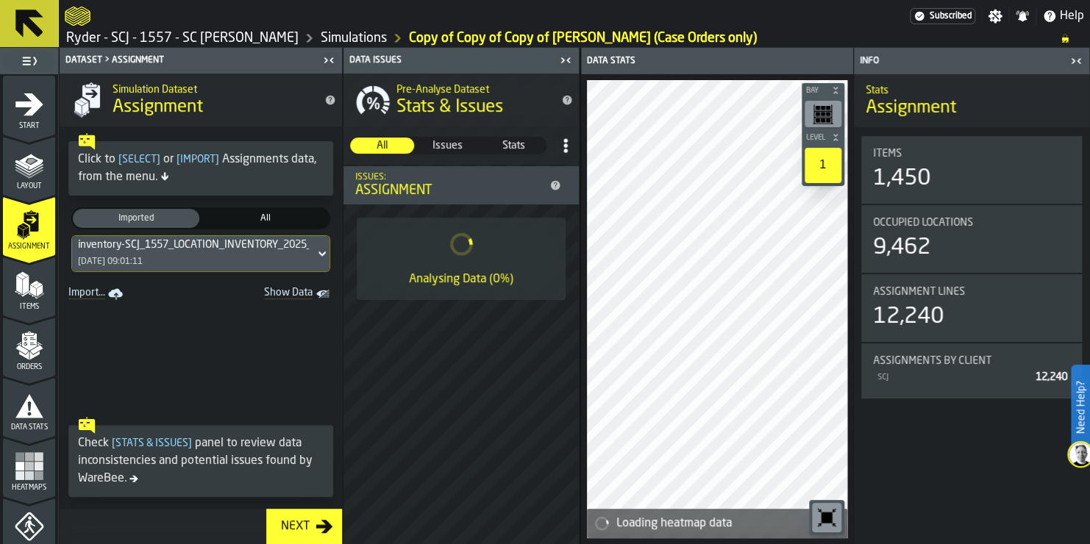
click at [26, 291] on icon "menu Items" at bounding box center [25, 294] width 7 height 6
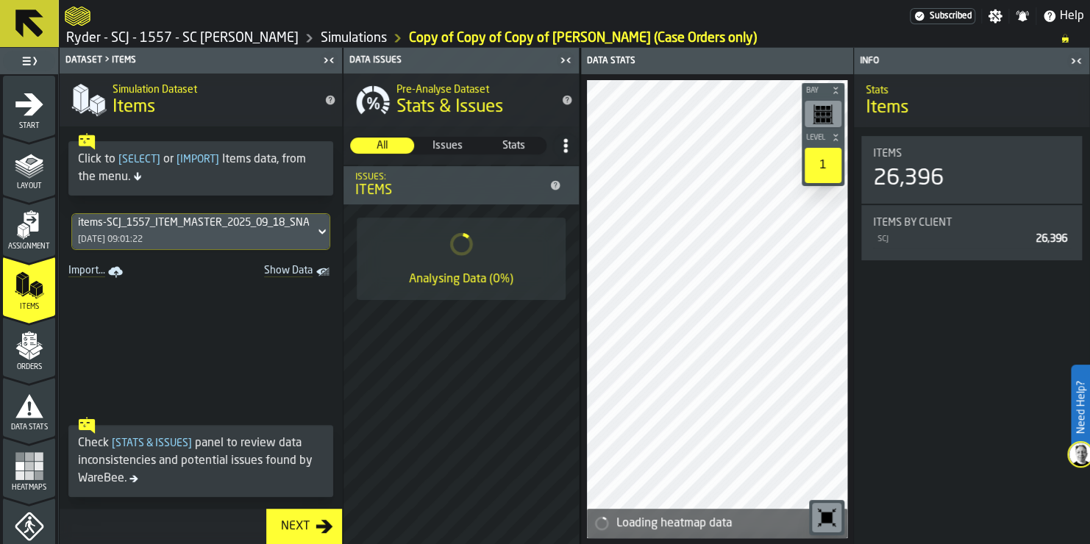
click at [261, 244] on div "items-SCJ_1557_ITEM_MASTER_2025_09_18_SNAPSHOT_20250919094800.csv-2025-09-19 [D…" at bounding box center [193, 231] width 243 height 35
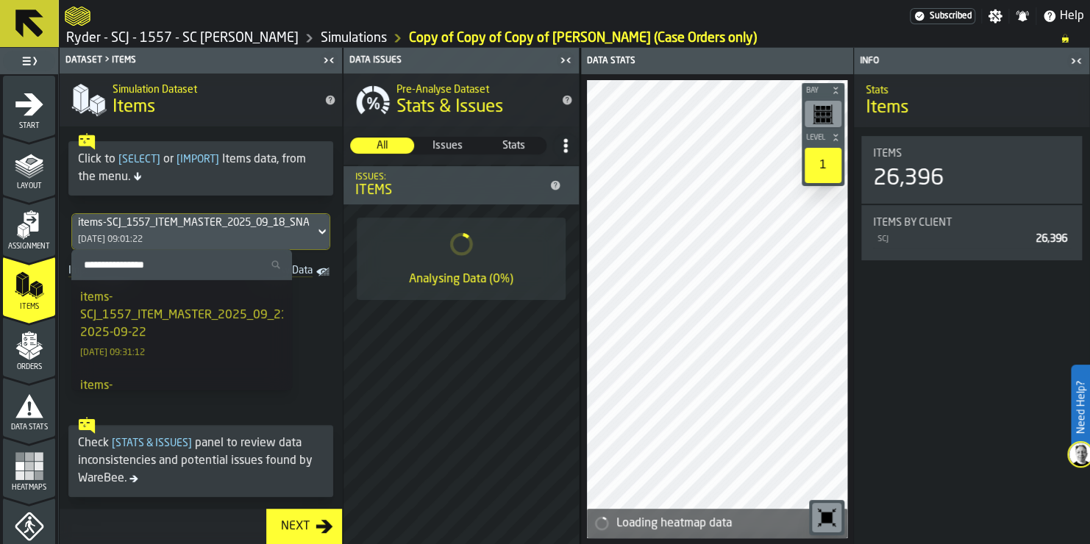
click at [213, 308] on div "items-SCJ_1557_ITEM_MASTER_2025_09_21_SNAPSHOT_20250922095155.csv-2025-09-22" at bounding box center [281, 315] width 402 height 53
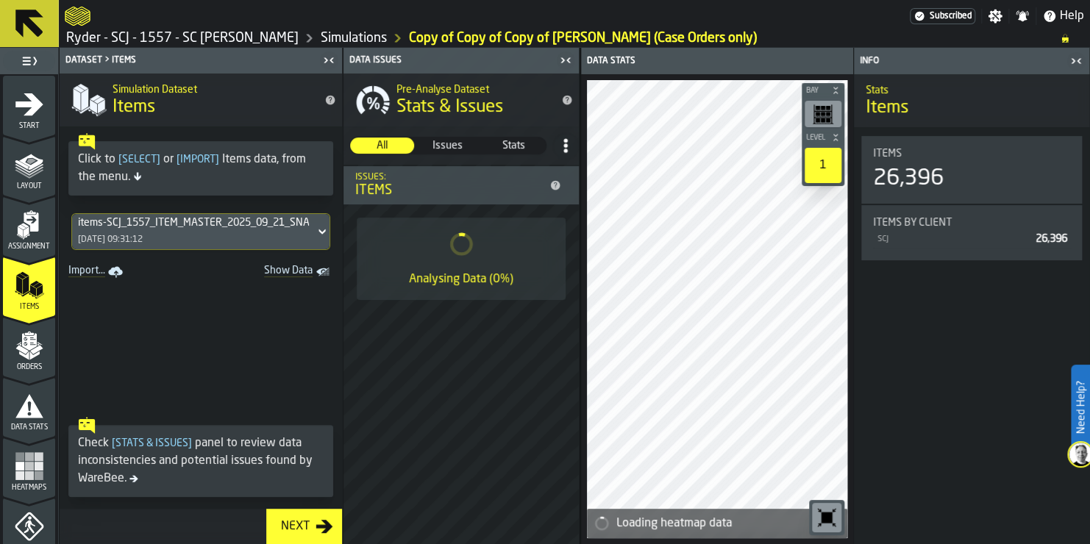
click at [32, 354] on polygon "menu Orders" at bounding box center [34, 355] width 10 height 9
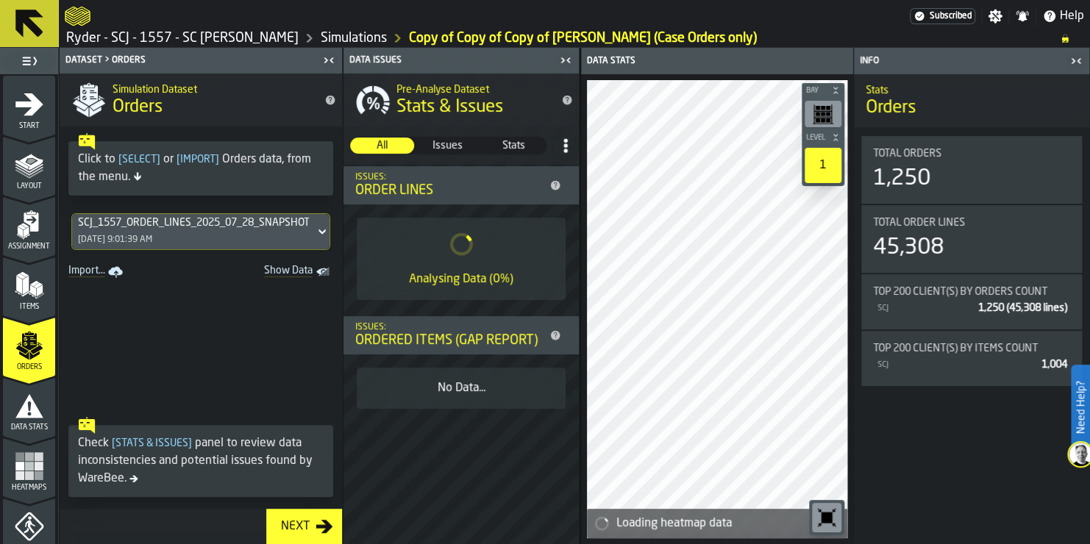
click at [210, 220] on div "SCJ_1557_ORDER_LINES_2025_07_28_SNAPSHOT_20250729095735.csv" at bounding box center [193, 223] width 231 height 12
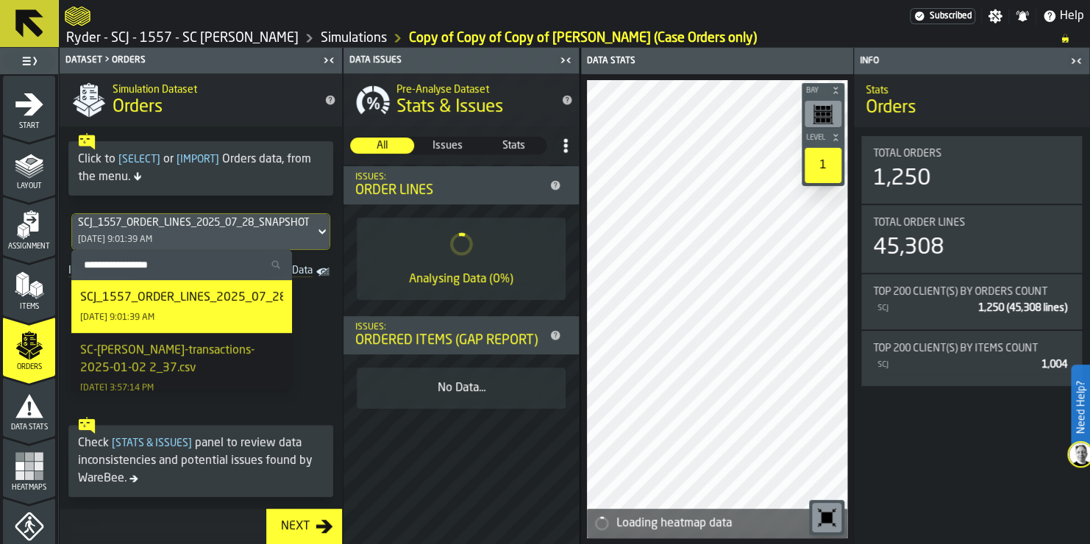
click at [210, 220] on div "SCJ_1557_ORDER_LINES_2025_07_28_SNAPSHOT_20250729095735.csv" at bounding box center [193, 223] width 231 height 12
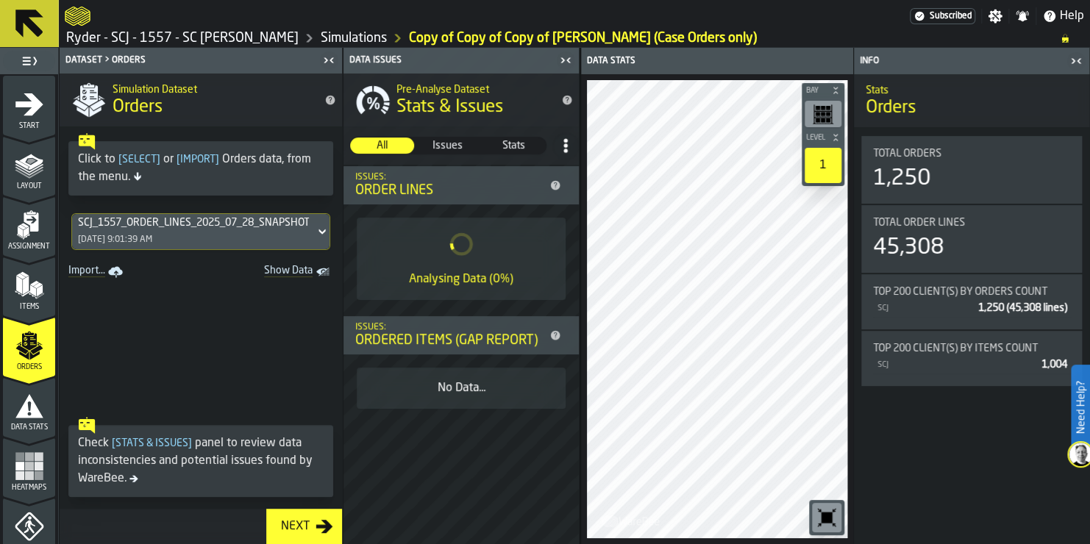
click at [35, 405] on icon "menu Data Stats" at bounding box center [29, 405] width 29 height 29
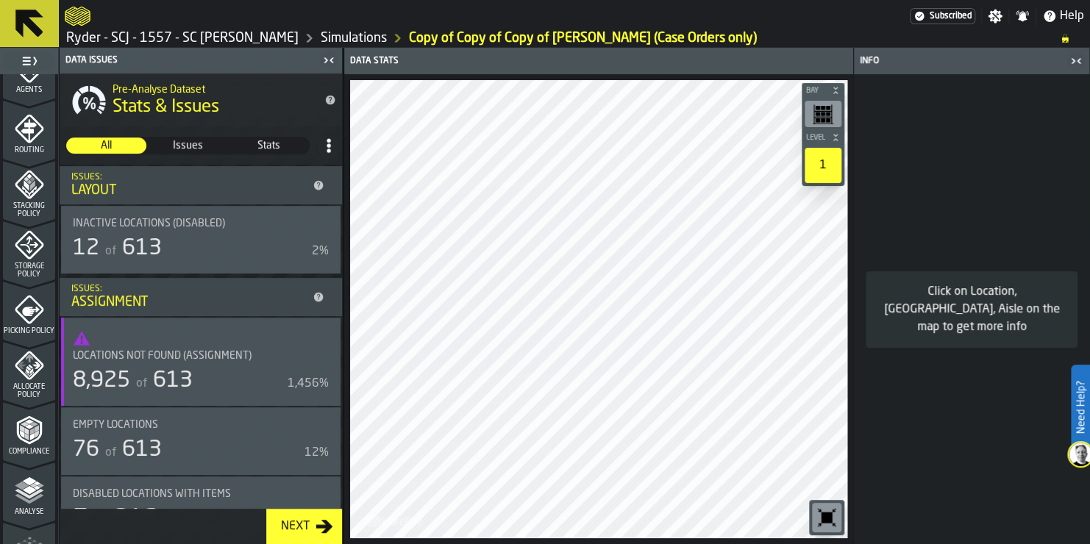
scroll to position [515, 0]
click at [38, 428] on polyline "menu Analyse" at bounding box center [40, 429] width 7 height 4
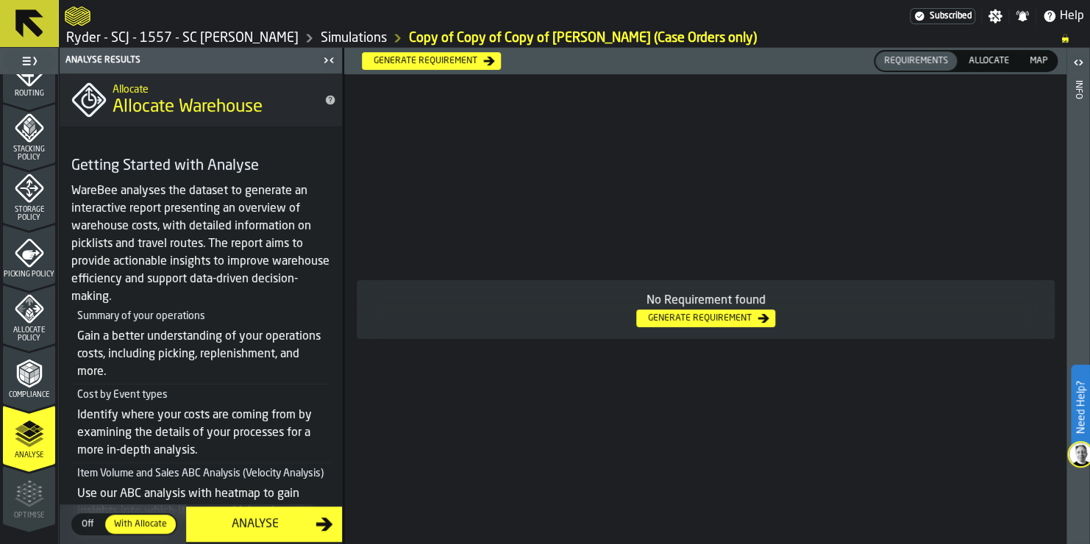
scroll to position [279, 0]
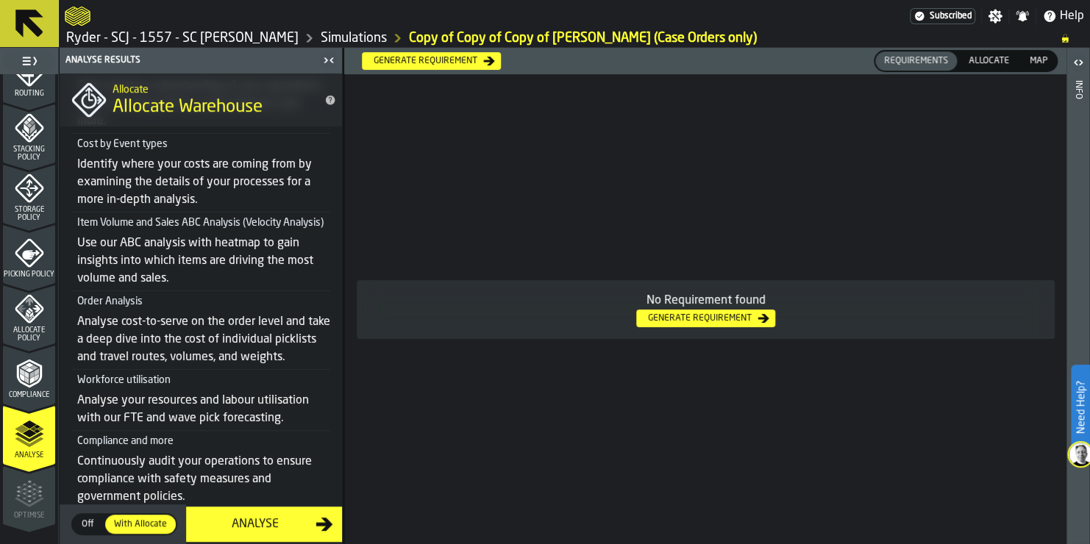
click at [251, 522] on div "Analyse" at bounding box center [255, 525] width 121 height 18
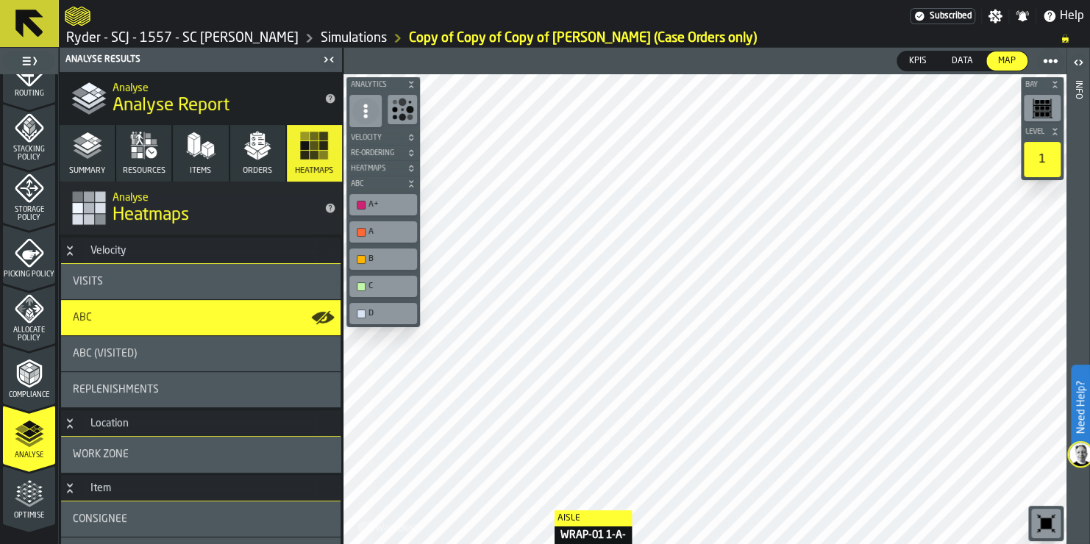
click at [39, 502] on icon "menu Optimise" at bounding box center [29, 494] width 29 height 29
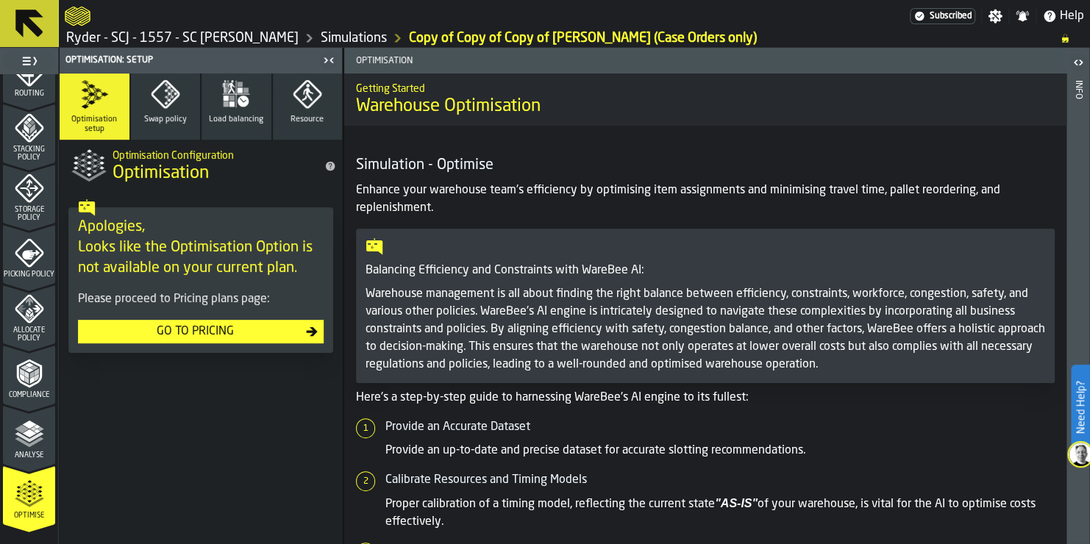
click at [17, 438] on polyline "menu Analyse" at bounding box center [29, 442] width 29 height 10
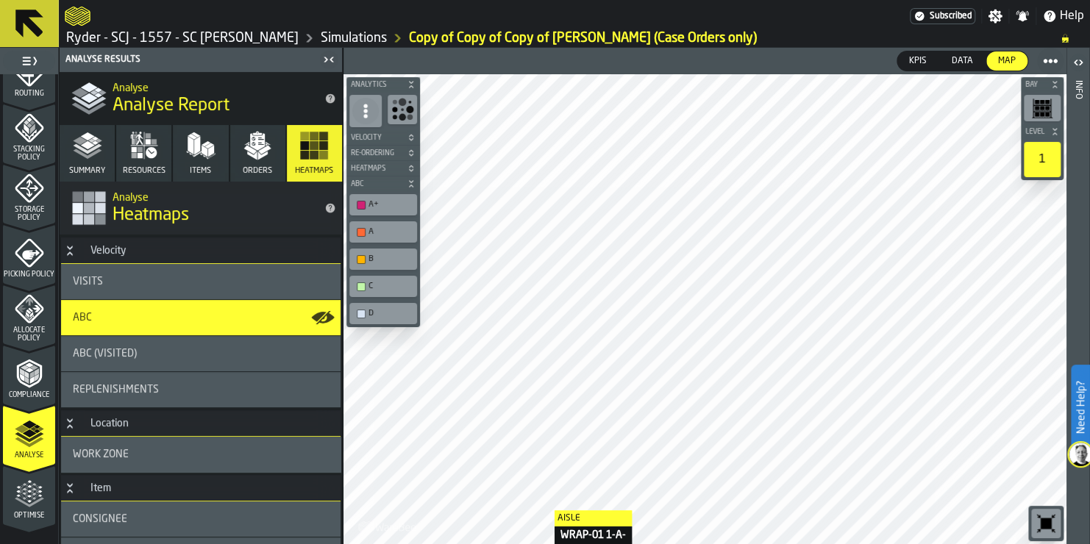
click at [19, 512] on span "Optimise" at bounding box center [29, 516] width 52 height 8
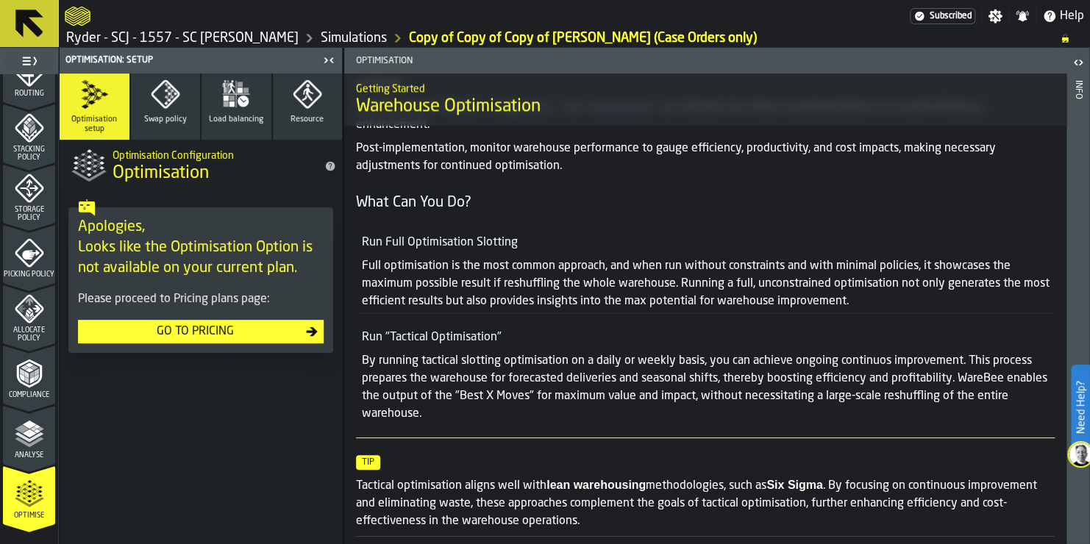
scroll to position [1213, 0]
